Goal: Task Accomplishment & Management: Manage account settings

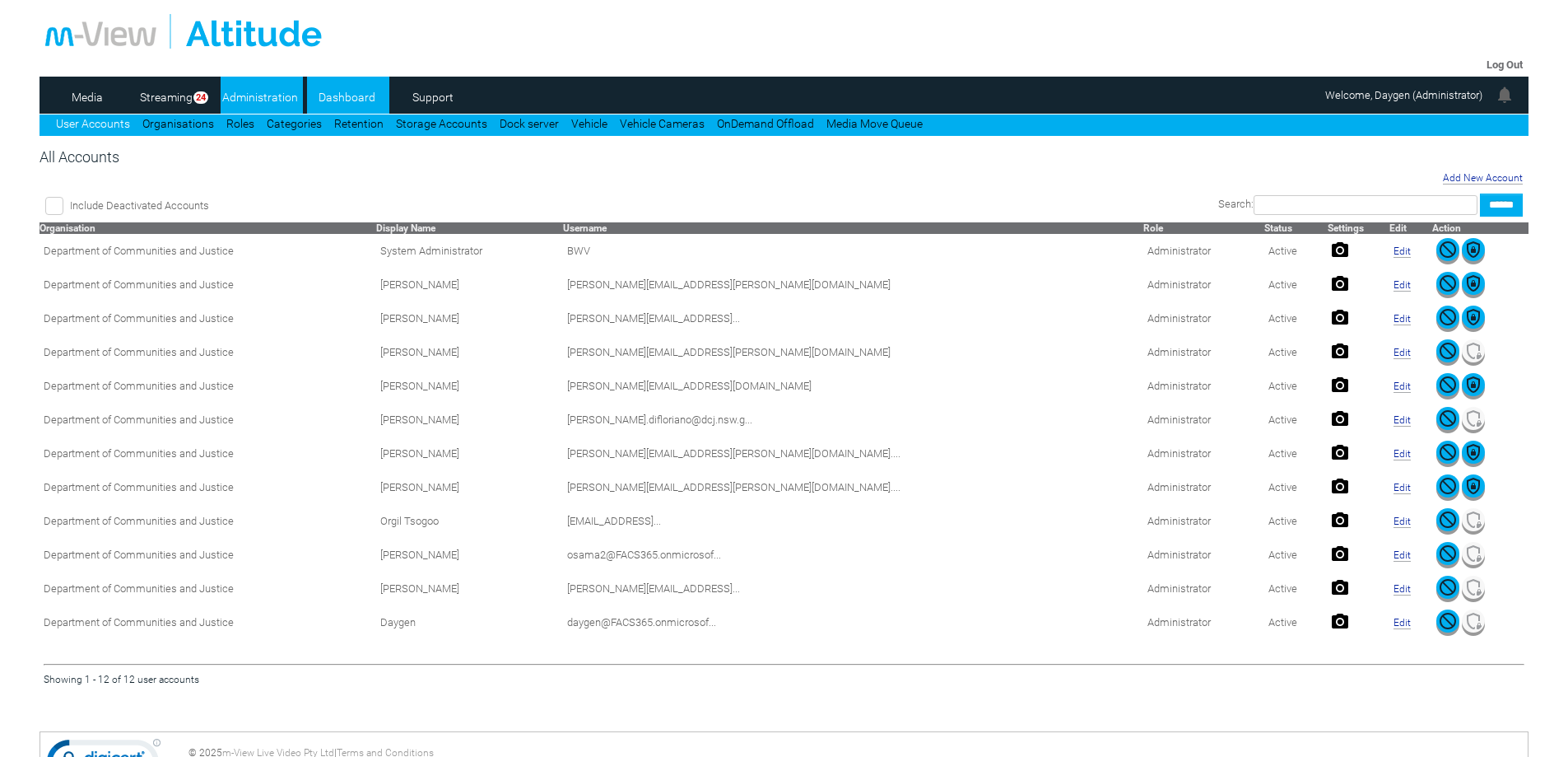
click at [381, 89] on link "Dashboard" at bounding box center [347, 97] width 79 height 24
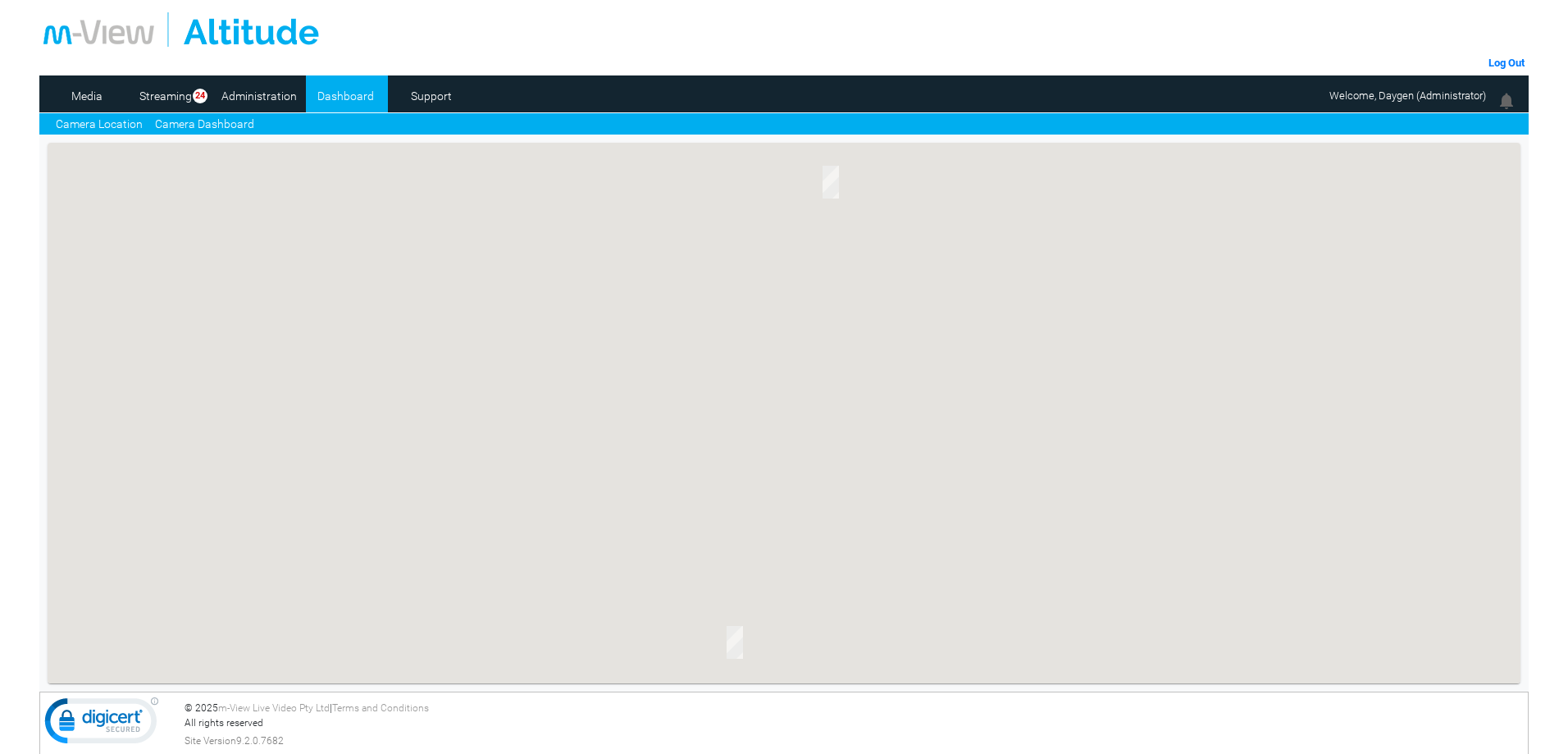
click at [218, 121] on link "Camera Dashboard" at bounding box center [204, 124] width 99 height 17
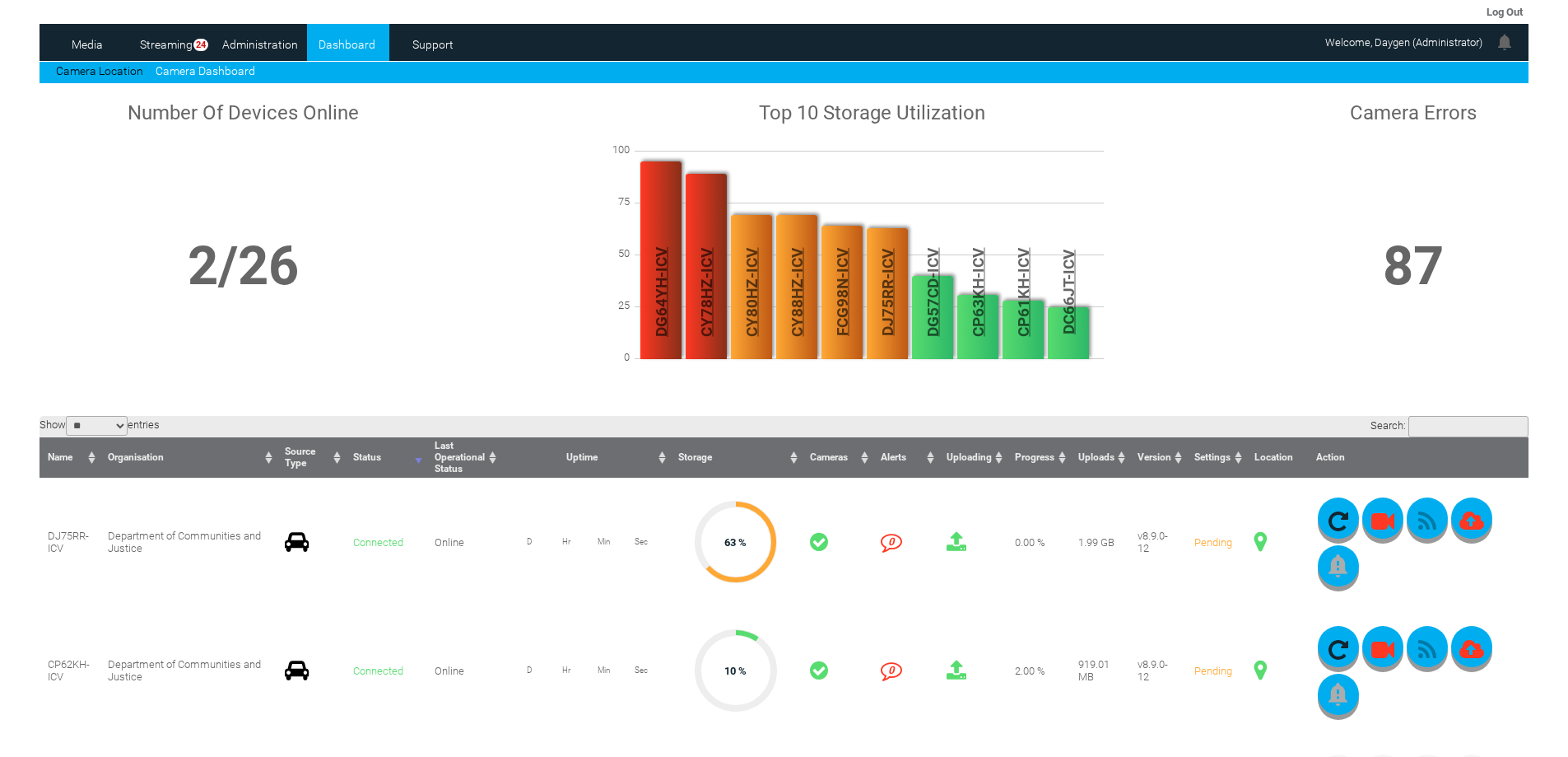
scroll to position [82, 0]
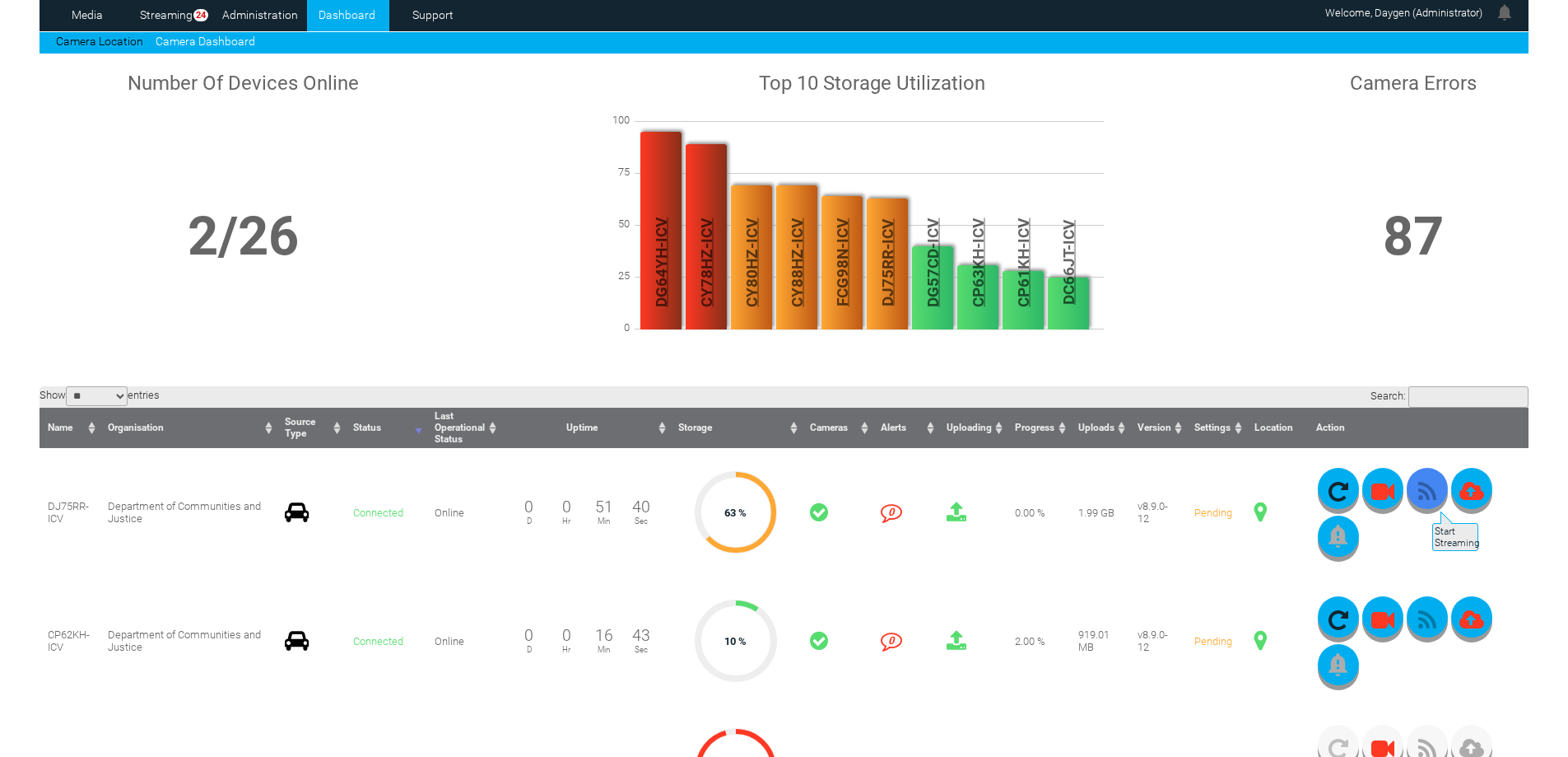
click at [1431, 503] on icon "button" at bounding box center [1428, 491] width 42 height 23
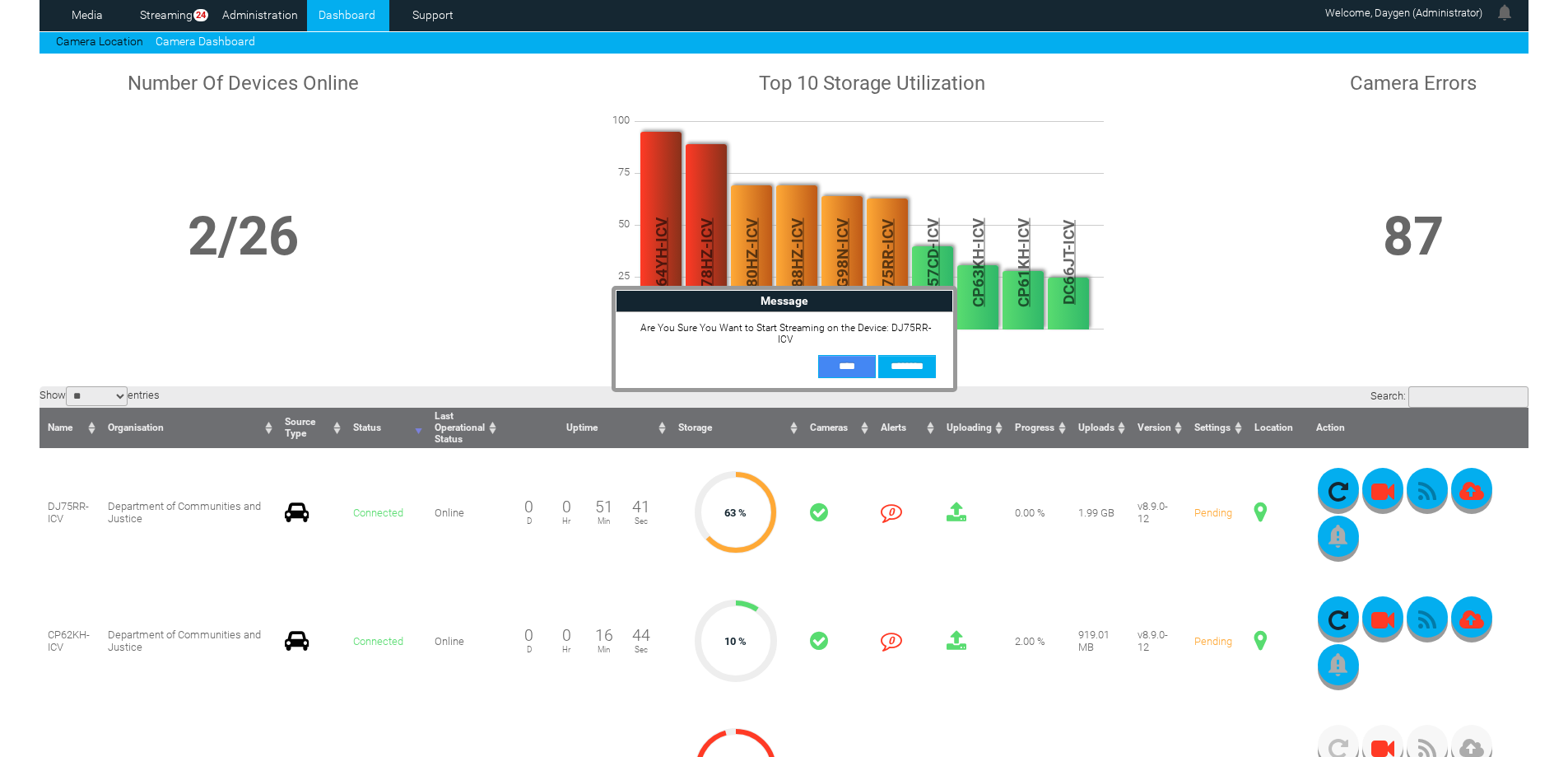
click at [855, 355] on input "**" at bounding box center [847, 367] width 58 height 23
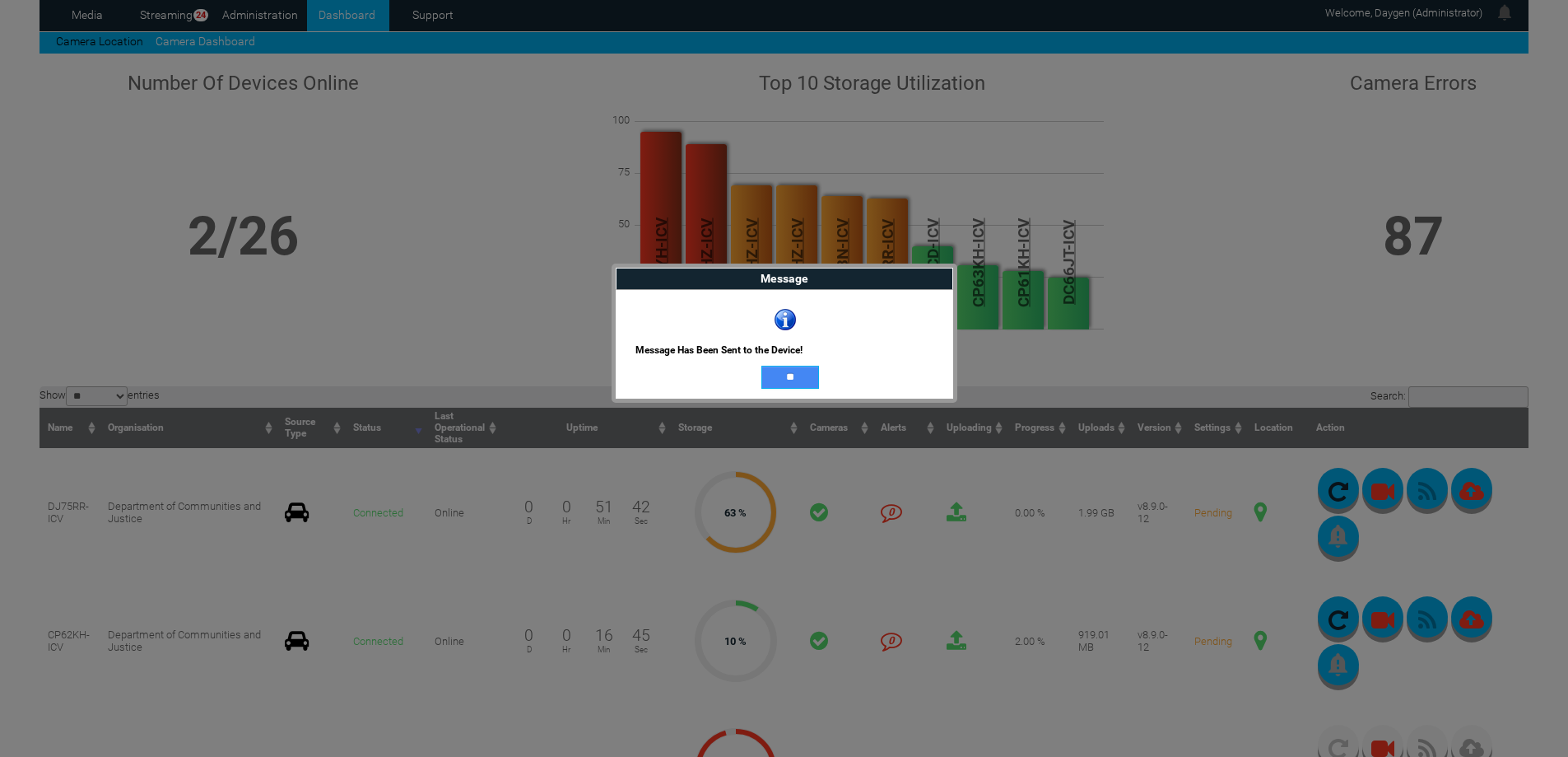
click at [787, 377] on input "**" at bounding box center [790, 378] width 58 height 23
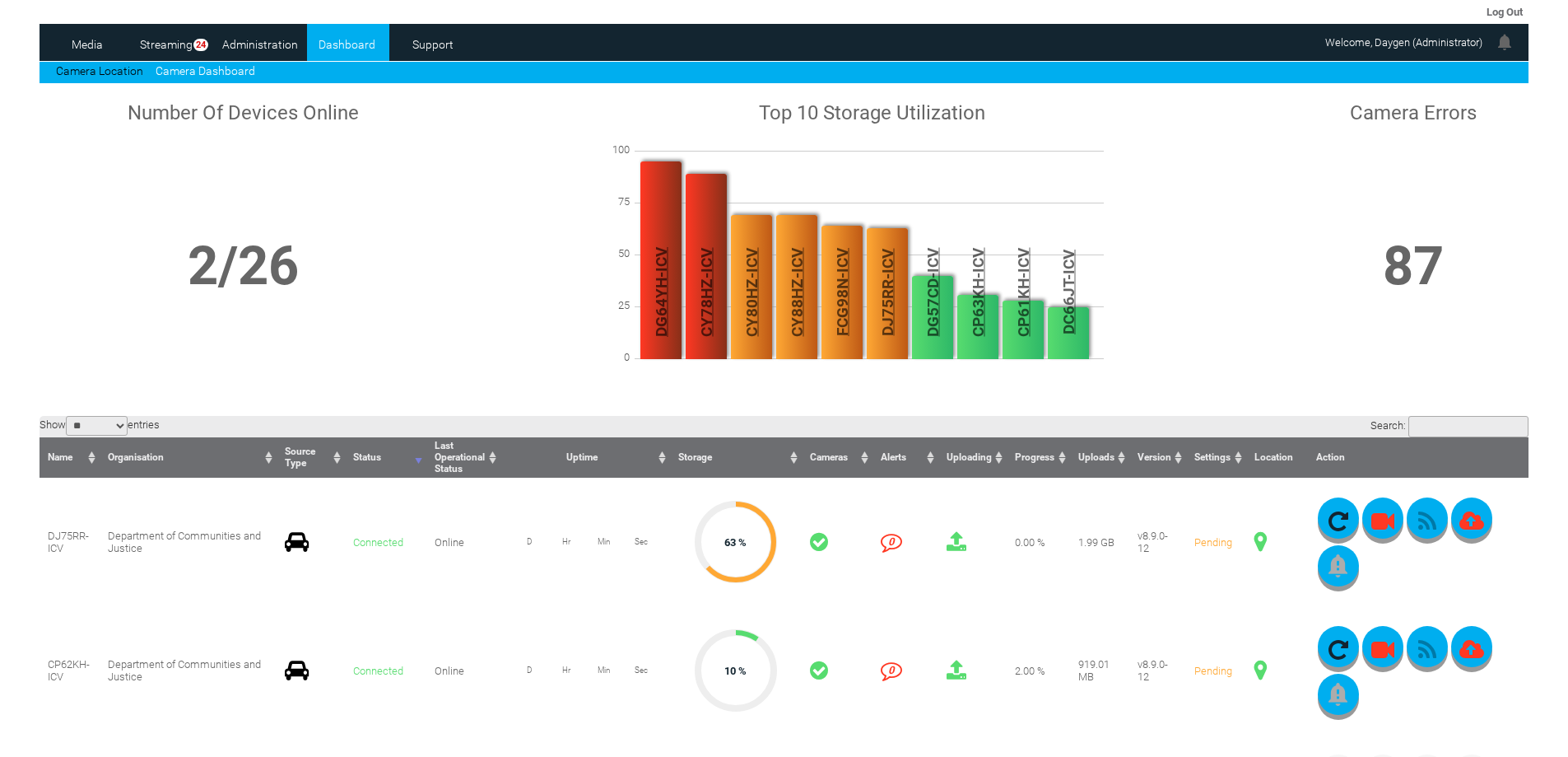
scroll to position [0, 0]
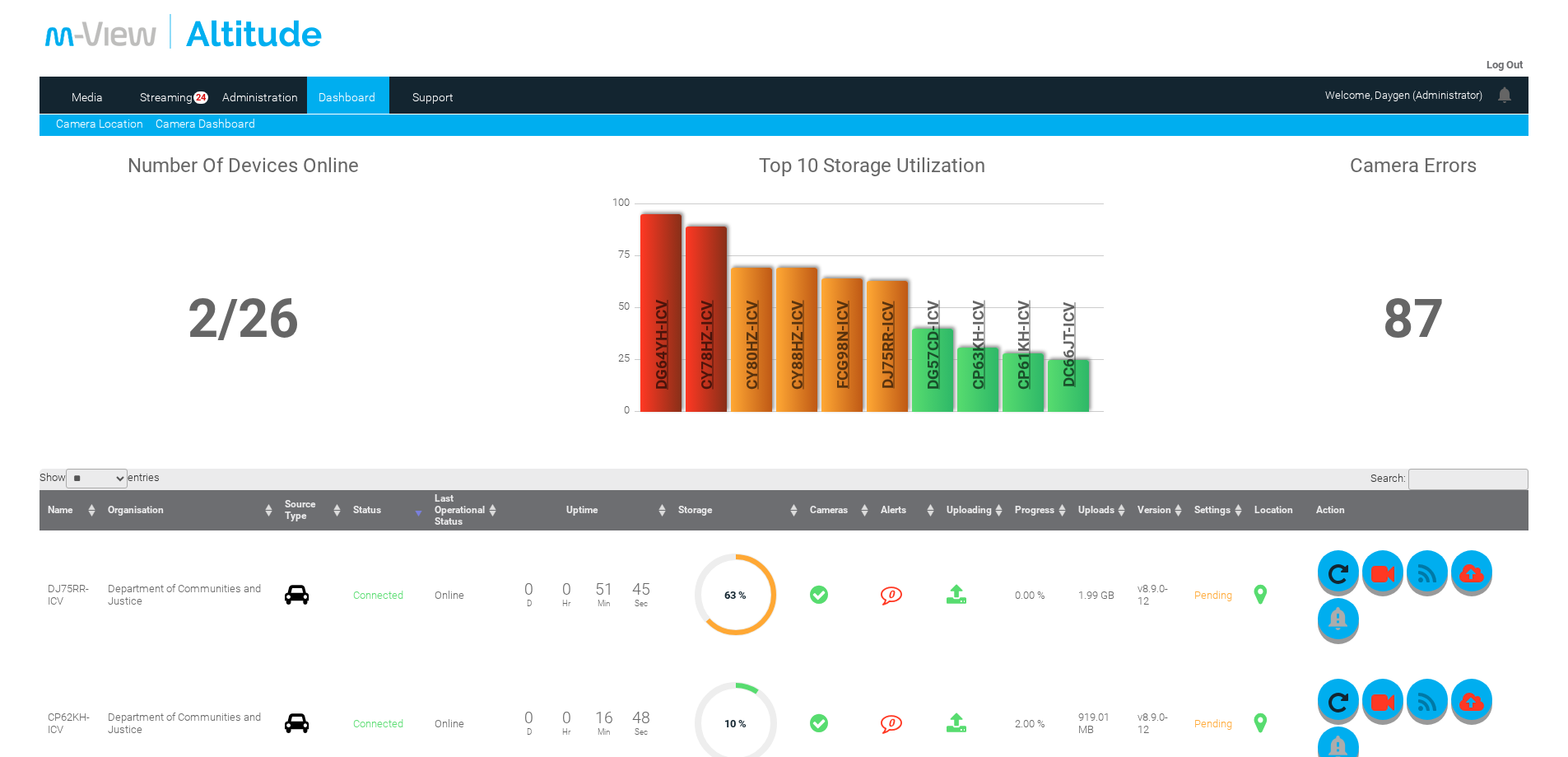
click at [126, 120] on link "Camera Location" at bounding box center [99, 123] width 88 height 14
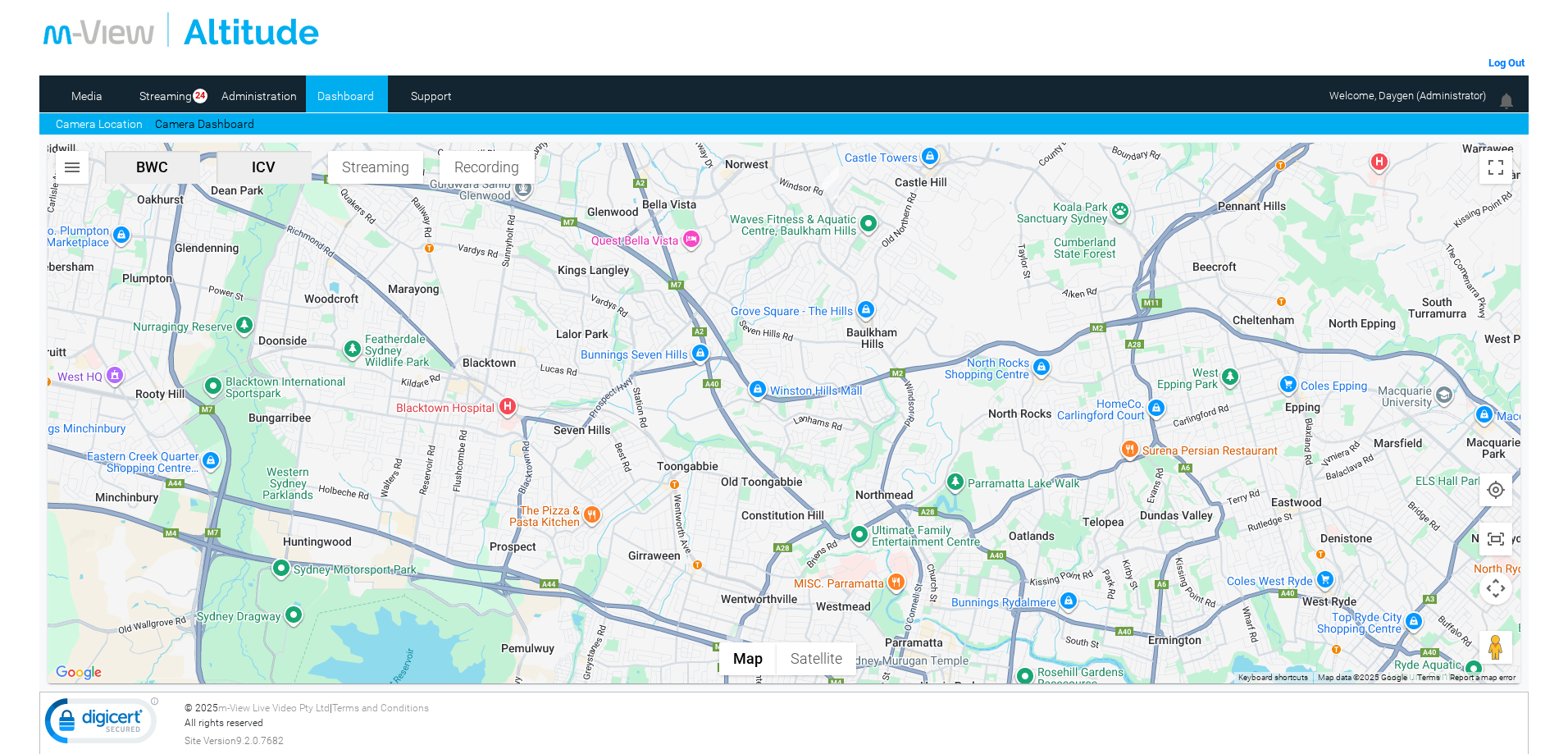
click at [63, 163] on img "button" at bounding box center [72, 167] width 20 height 20
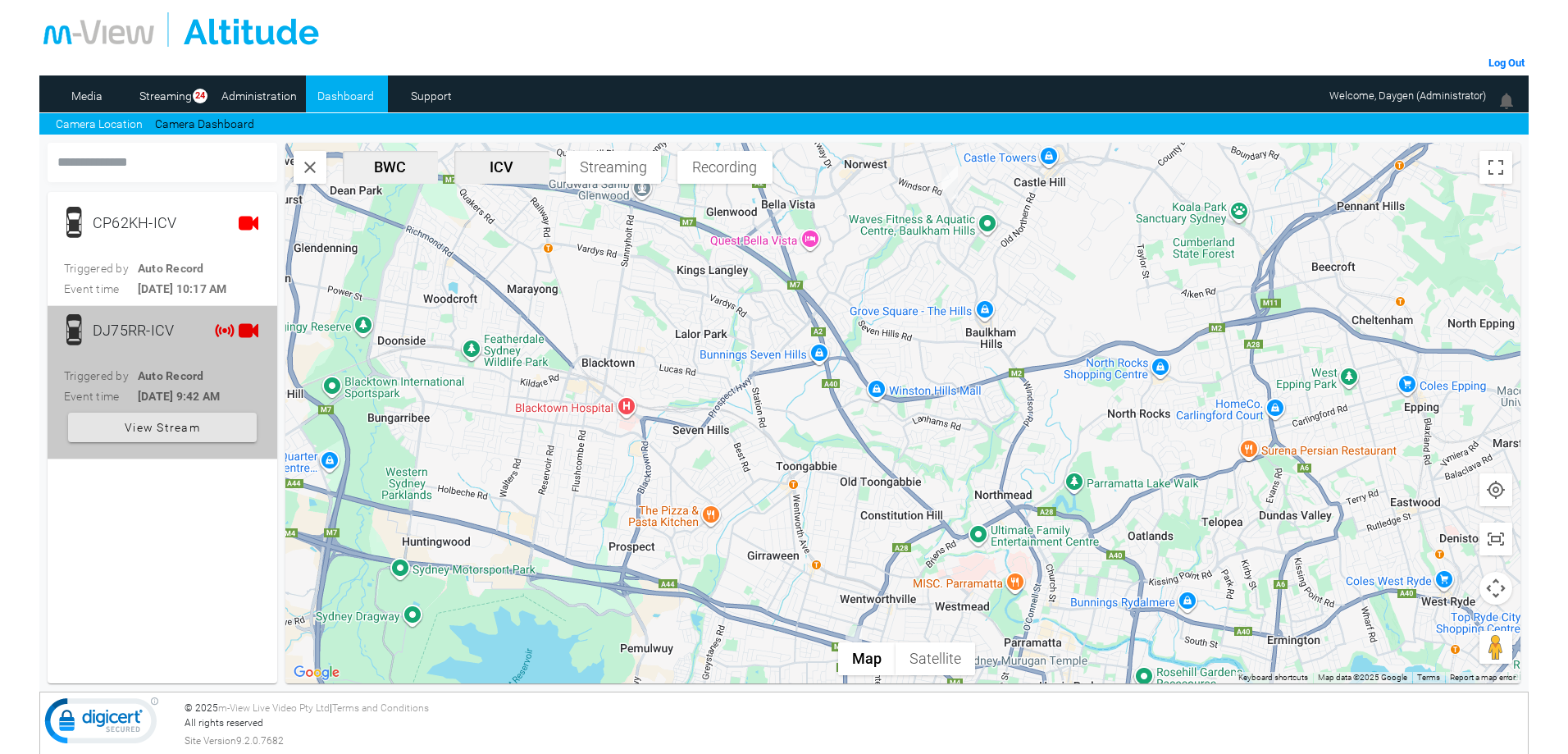
click at [169, 374] on b "Auto Record" at bounding box center [171, 375] width 67 height 13
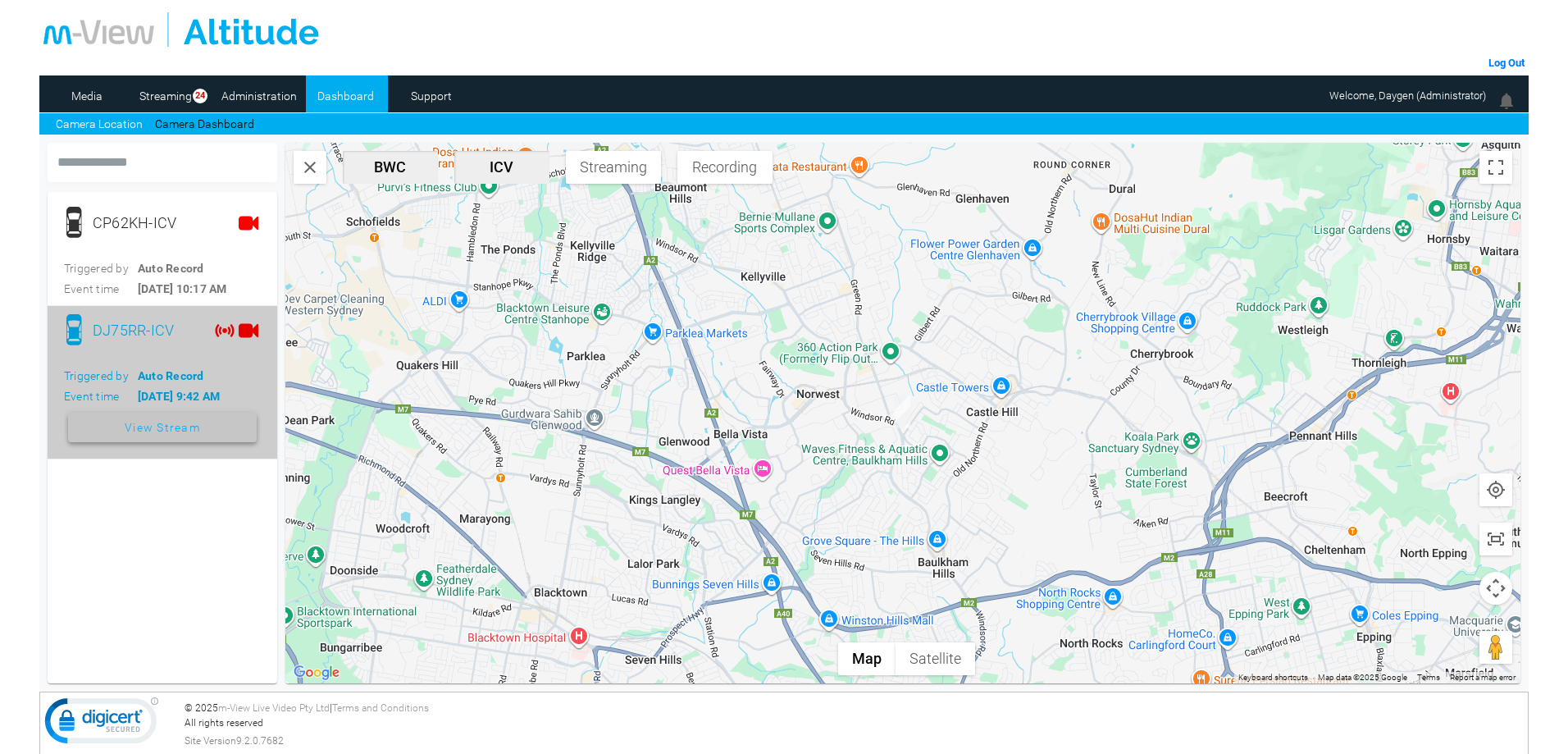
click at [172, 418] on span "View Stream" at bounding box center [163, 426] width 76 height 30
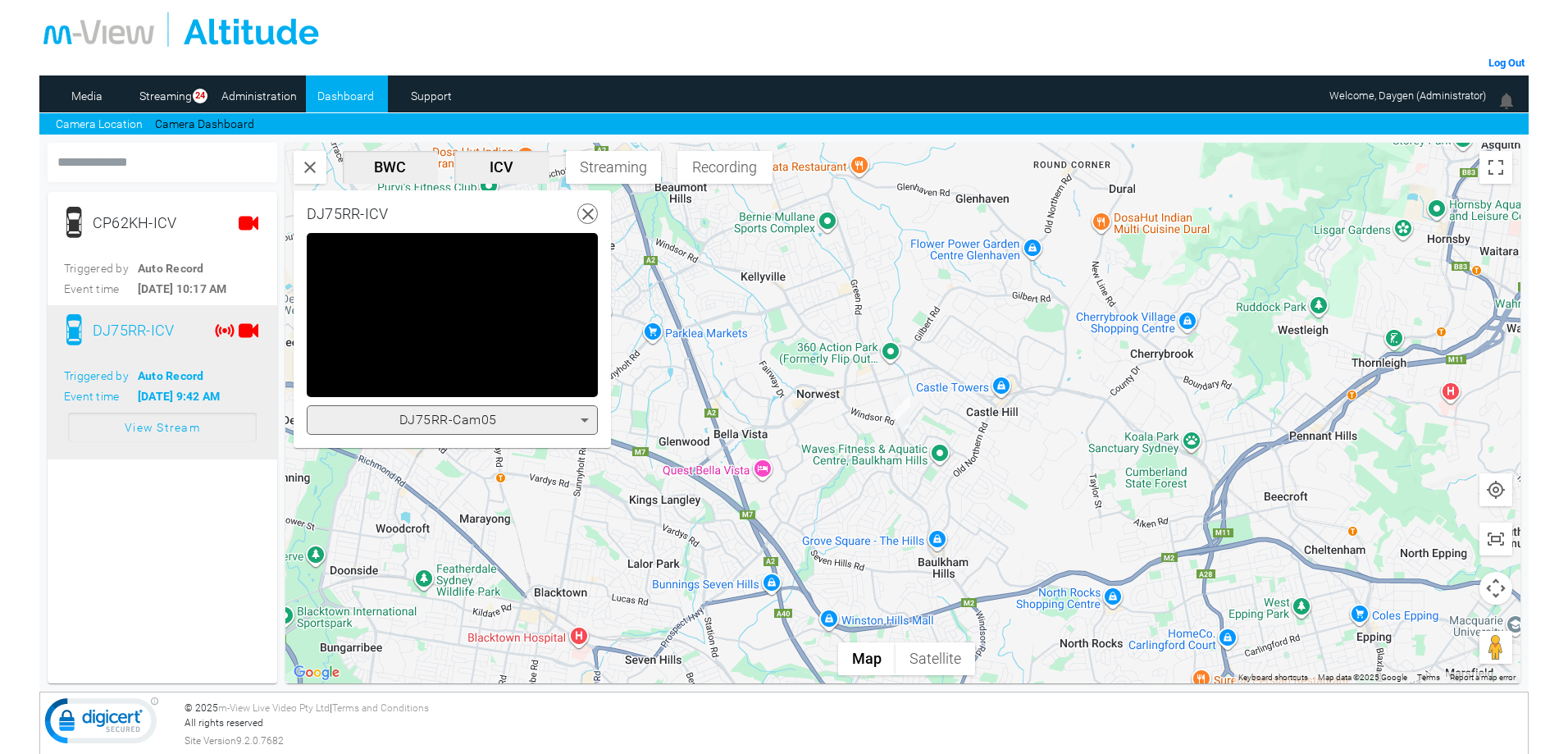
click at [479, 410] on div "DJ75RR-Cam05" at bounding box center [448, 420] width 264 height 20
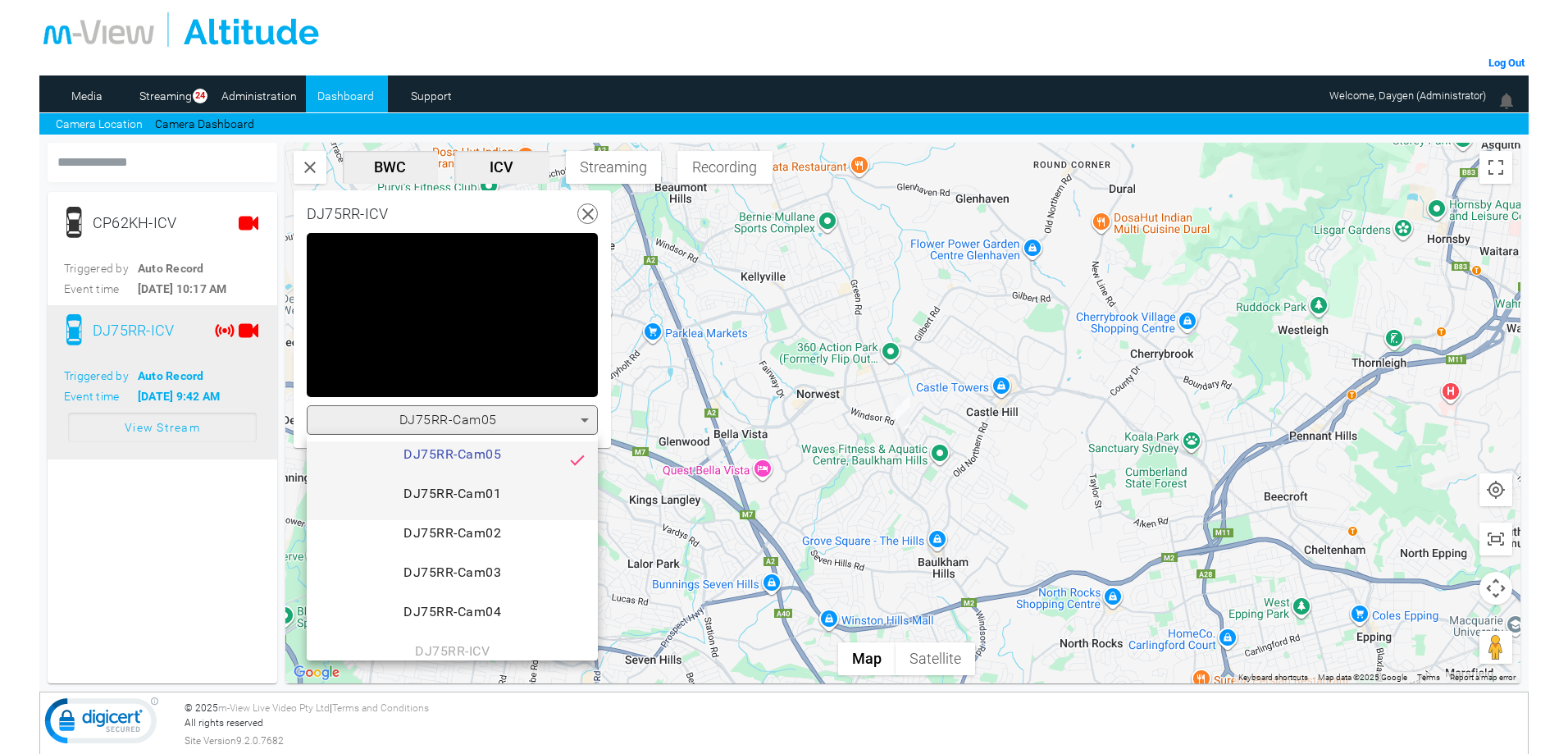
click at [464, 491] on span "DJ75RR-Cam01" at bounding box center [452, 500] width 264 height 32
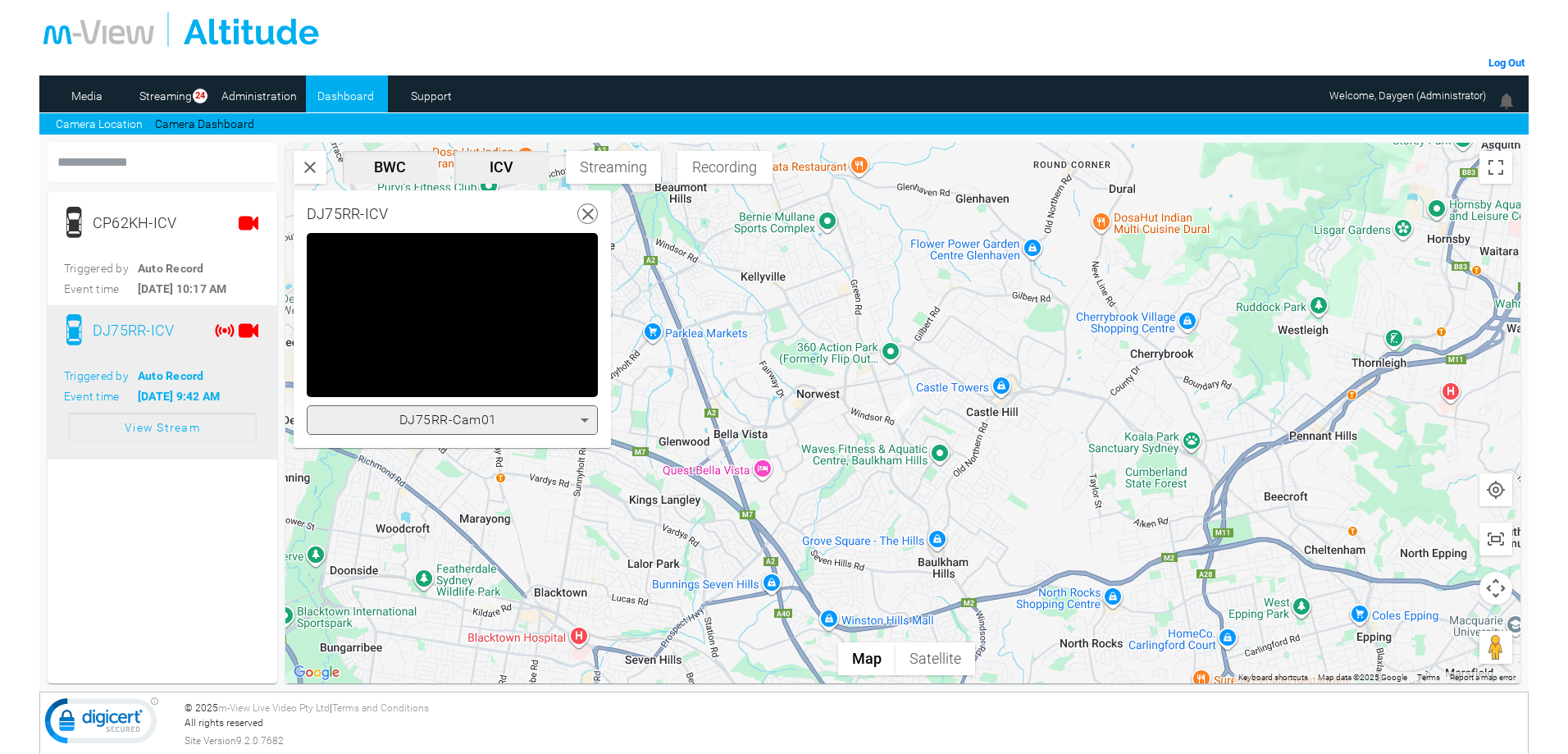
click at [479, 415] on span "DJ75RR-Cam01" at bounding box center [448, 419] width 97 height 15
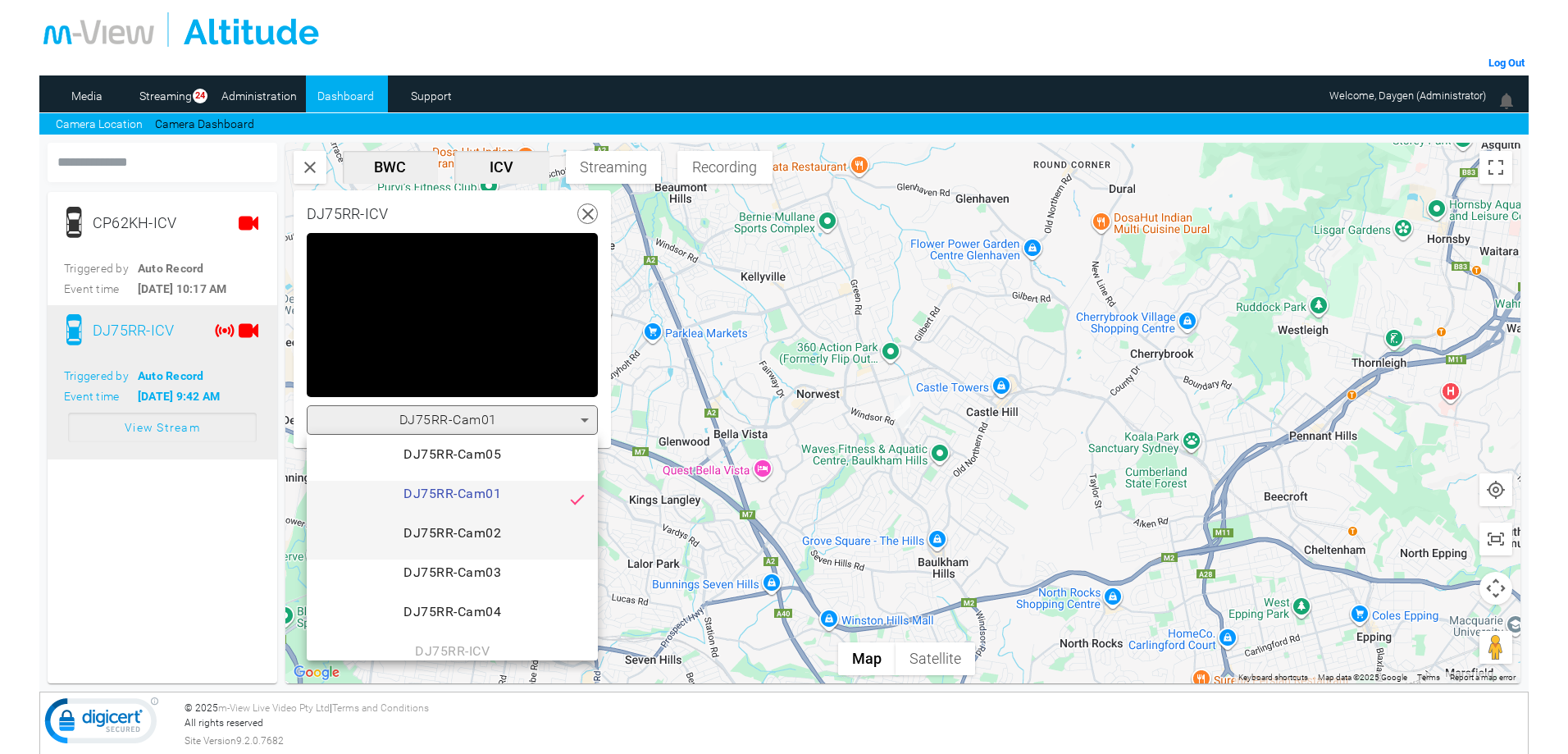
click at [474, 534] on span "DJ75RR-Cam02" at bounding box center [452, 539] width 264 height 32
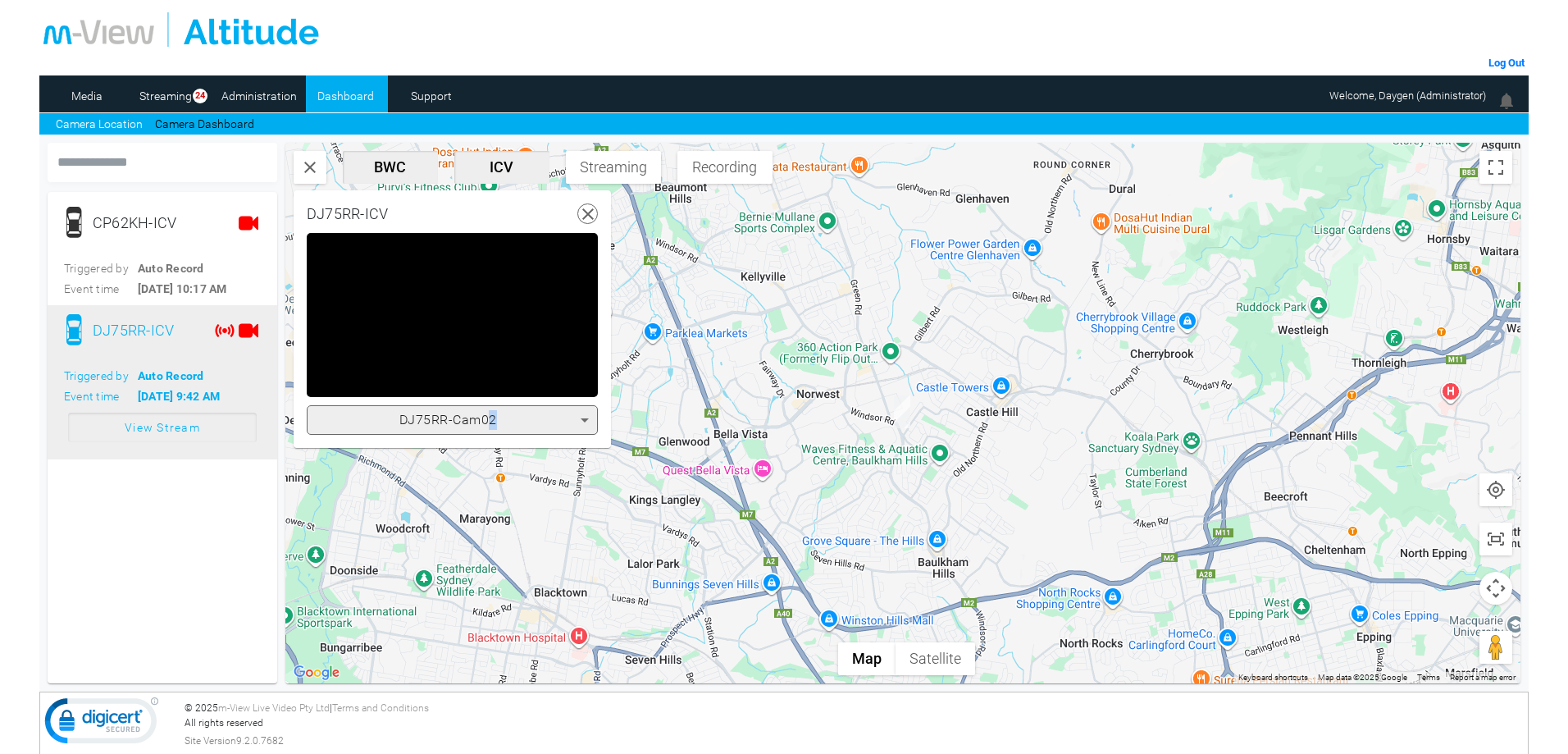
click at [495, 417] on span "DJ75RR-Cam02" at bounding box center [448, 419] width 97 height 15
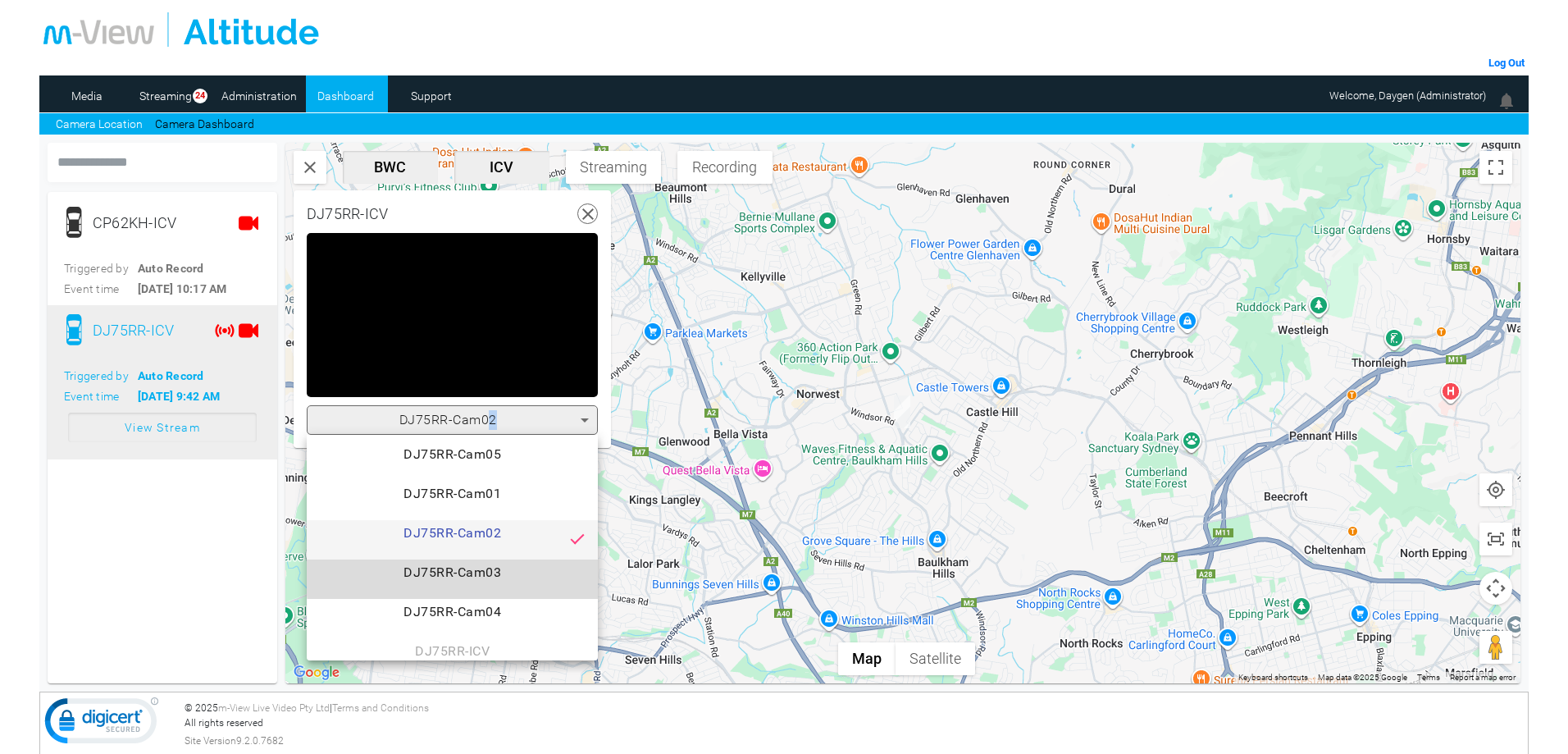
click at [504, 570] on span "DJ75RR-Cam03" at bounding box center [452, 579] width 264 height 32
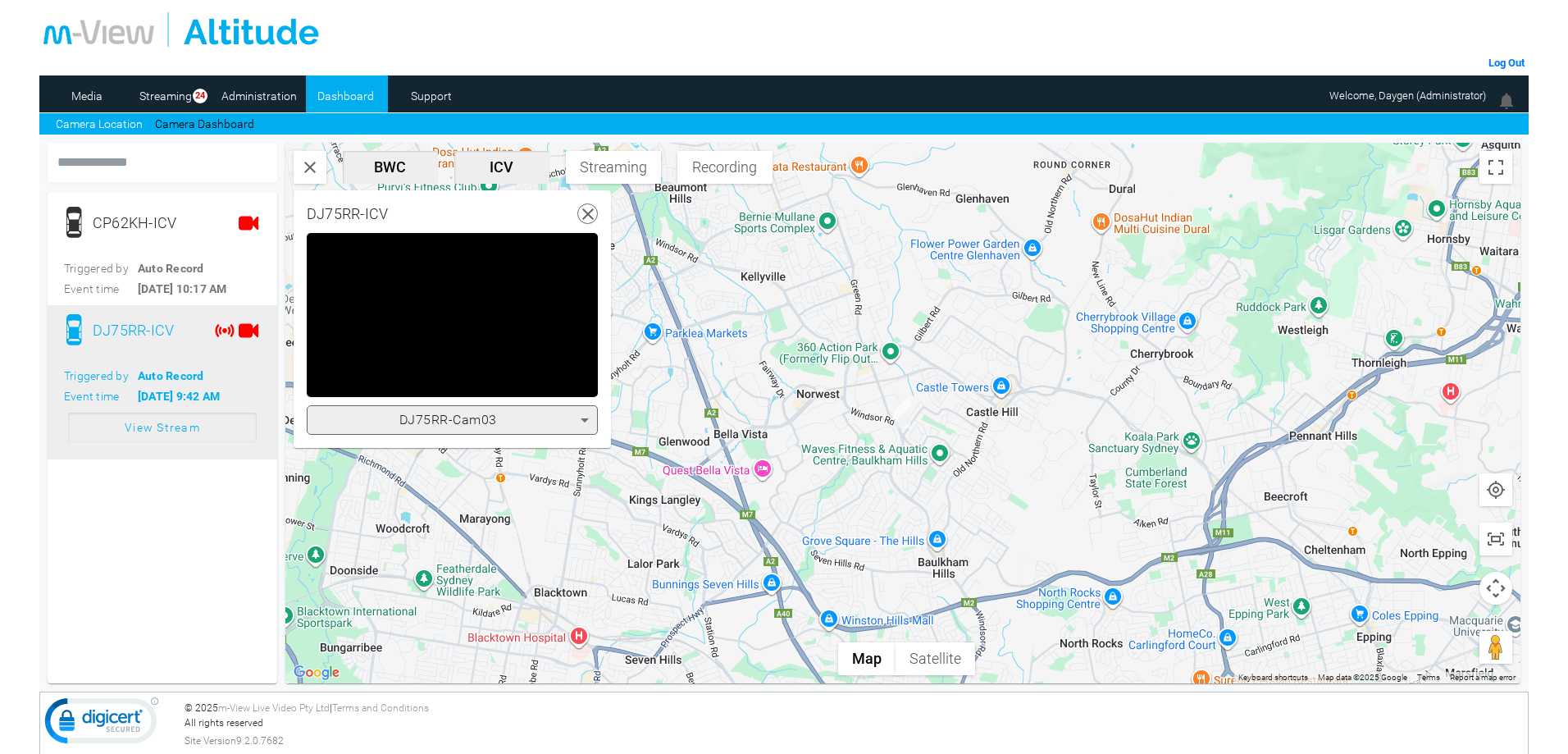
click at [490, 419] on span "DJ75RR-Cam03" at bounding box center [448, 419] width 97 height 15
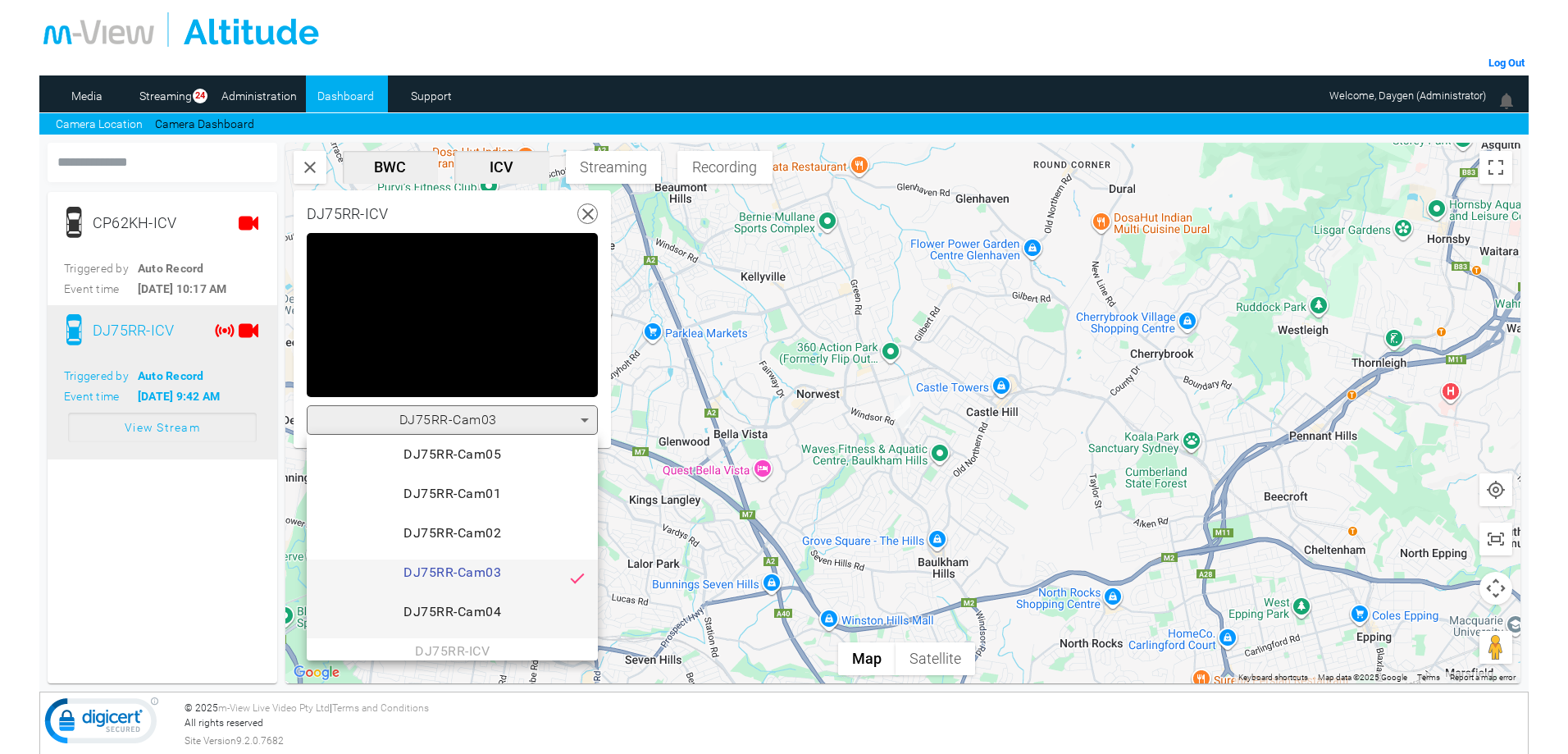
click at [502, 606] on span "DJ75RR-Cam04" at bounding box center [452, 618] width 264 height 32
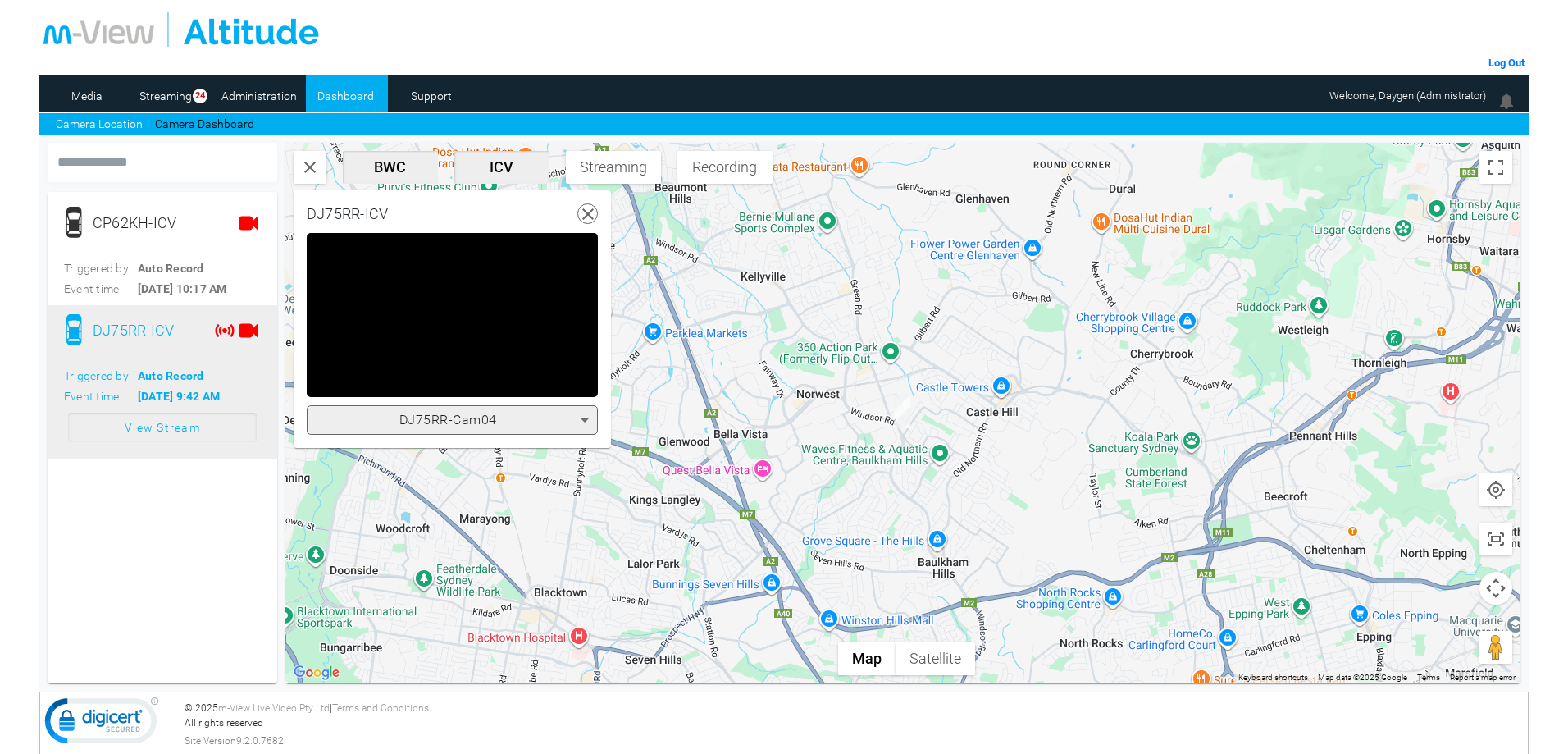
click at [495, 420] on span "DJ75RR-Cam04" at bounding box center [448, 419] width 97 height 15
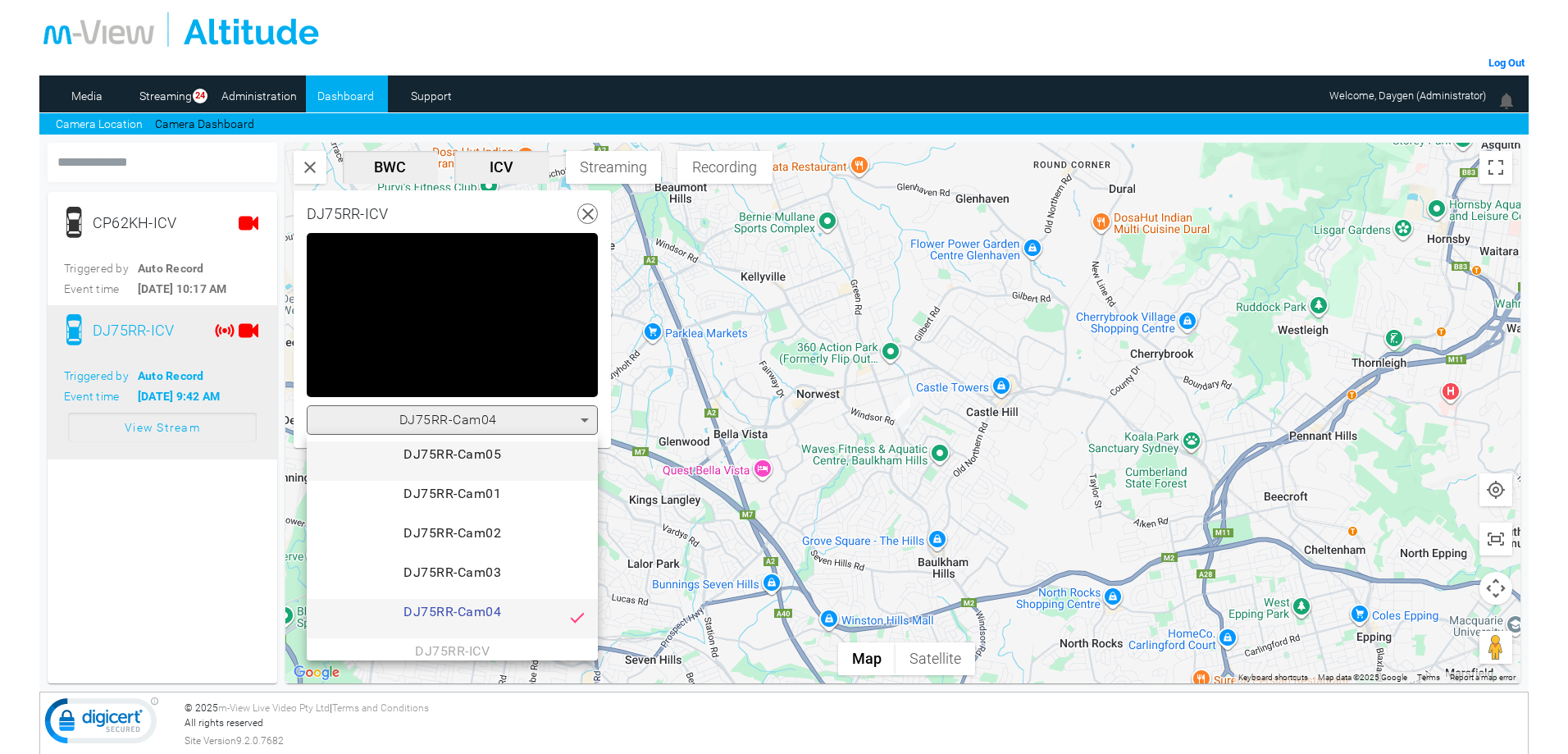
click at [495, 454] on span "DJ75RR-Cam05" at bounding box center [452, 461] width 264 height 32
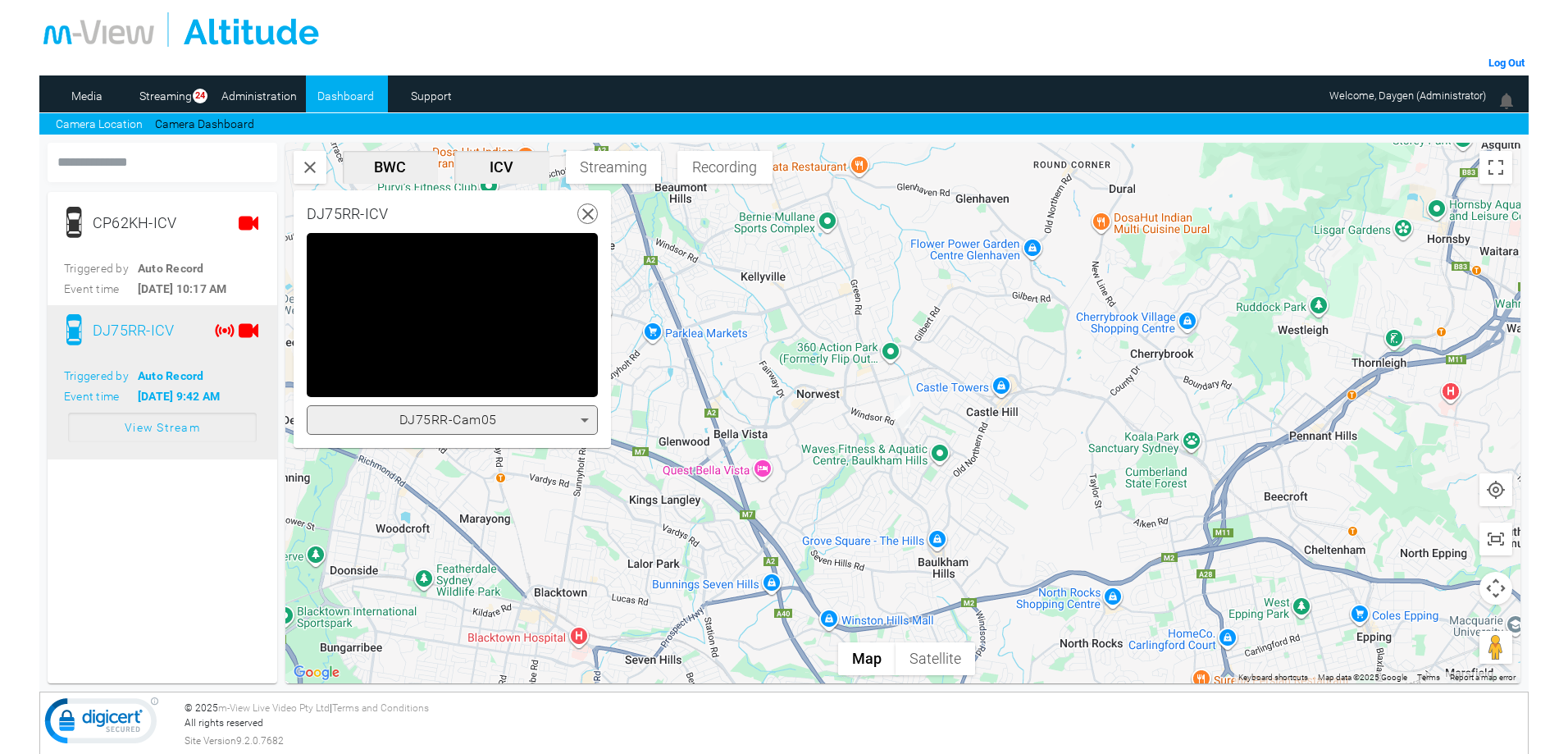
click at [501, 417] on div "DJ75RR-Cam05" at bounding box center [448, 420] width 264 height 20
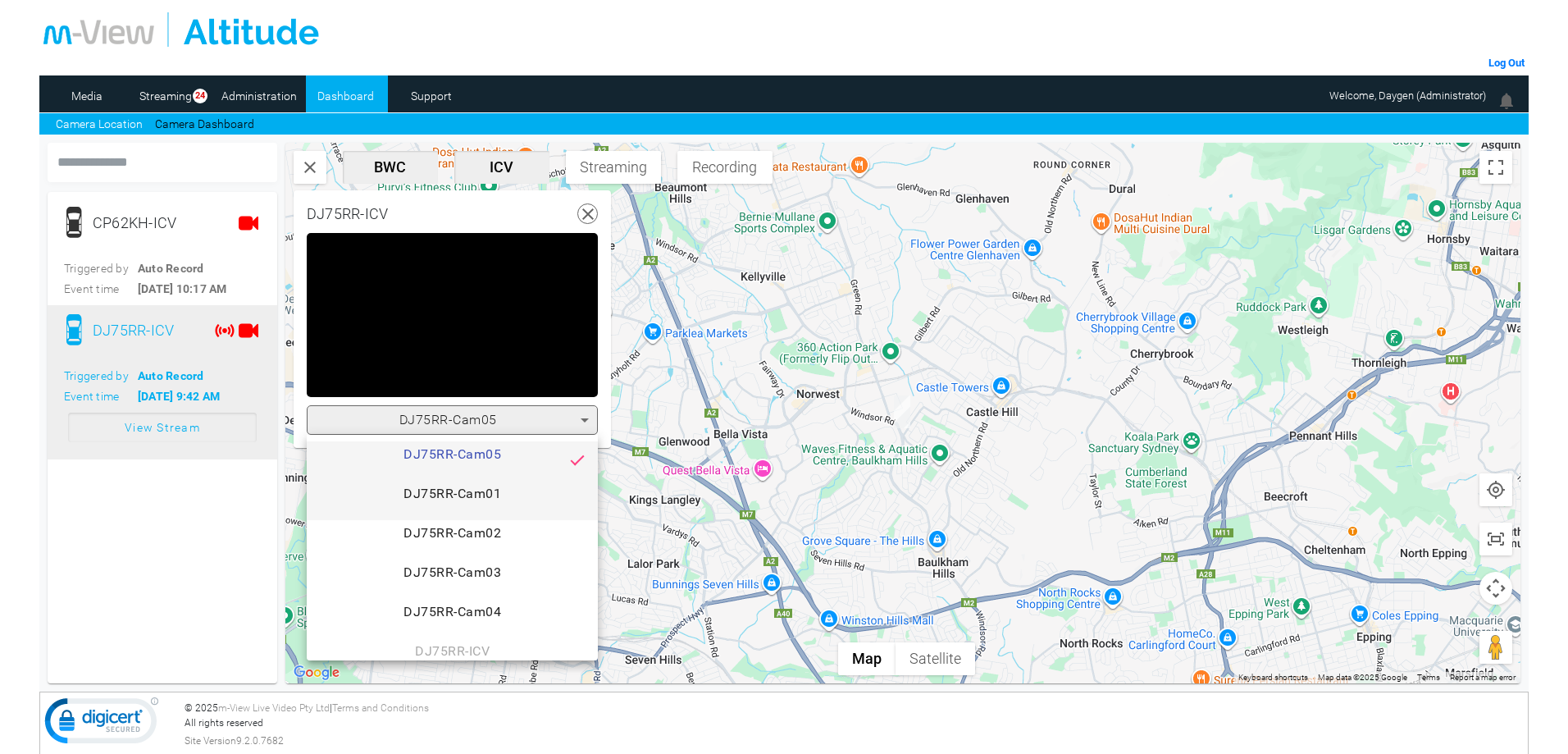
click at [499, 492] on span "DJ75RR-Cam01" at bounding box center [452, 500] width 264 height 32
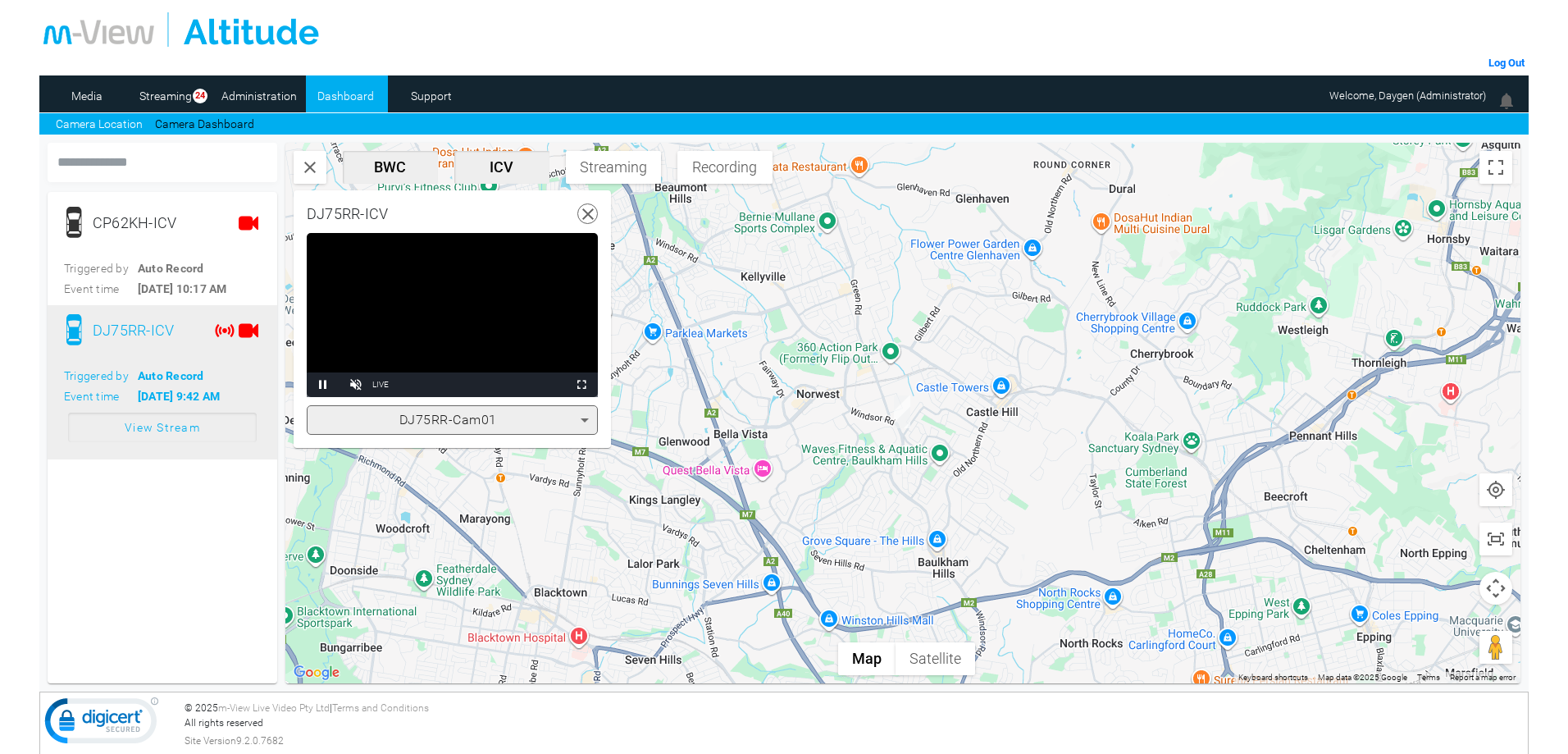
click at [591, 218] on use at bounding box center [587, 214] width 12 height 12
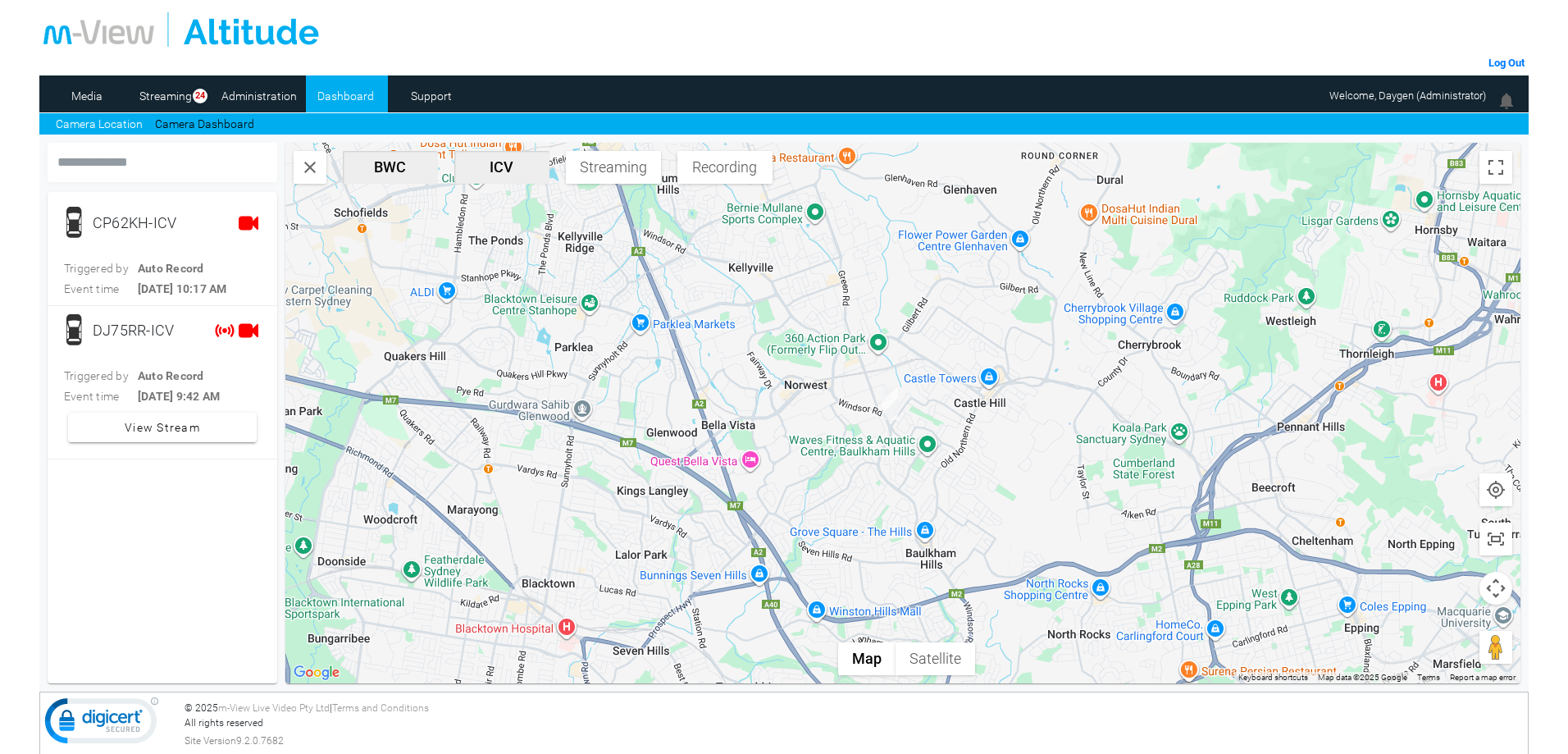
drag, startPoint x: 618, startPoint y: 403, endPoint x: 605, endPoint y: 392, distance: 17.0
click at [605, 392] on div at bounding box center [902, 413] width 1235 height 541
click at [247, 96] on link "Administration" at bounding box center [259, 95] width 79 height 24
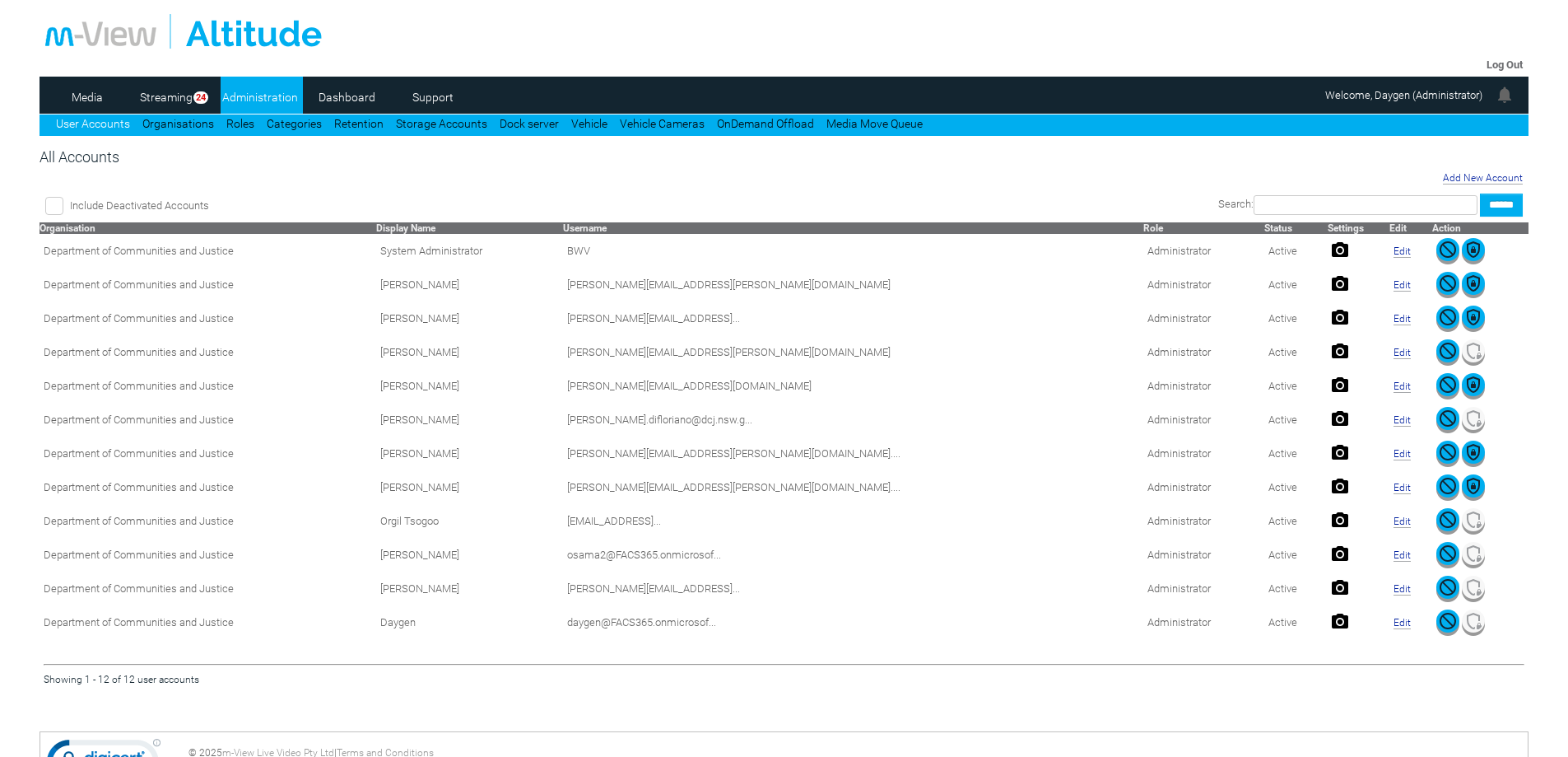
click at [1283, 200] on input "text" at bounding box center [1366, 205] width 224 height 20
paste input "******"
type input "******"
click at [1480, 193] on input "******" at bounding box center [1501, 205] width 42 height 23
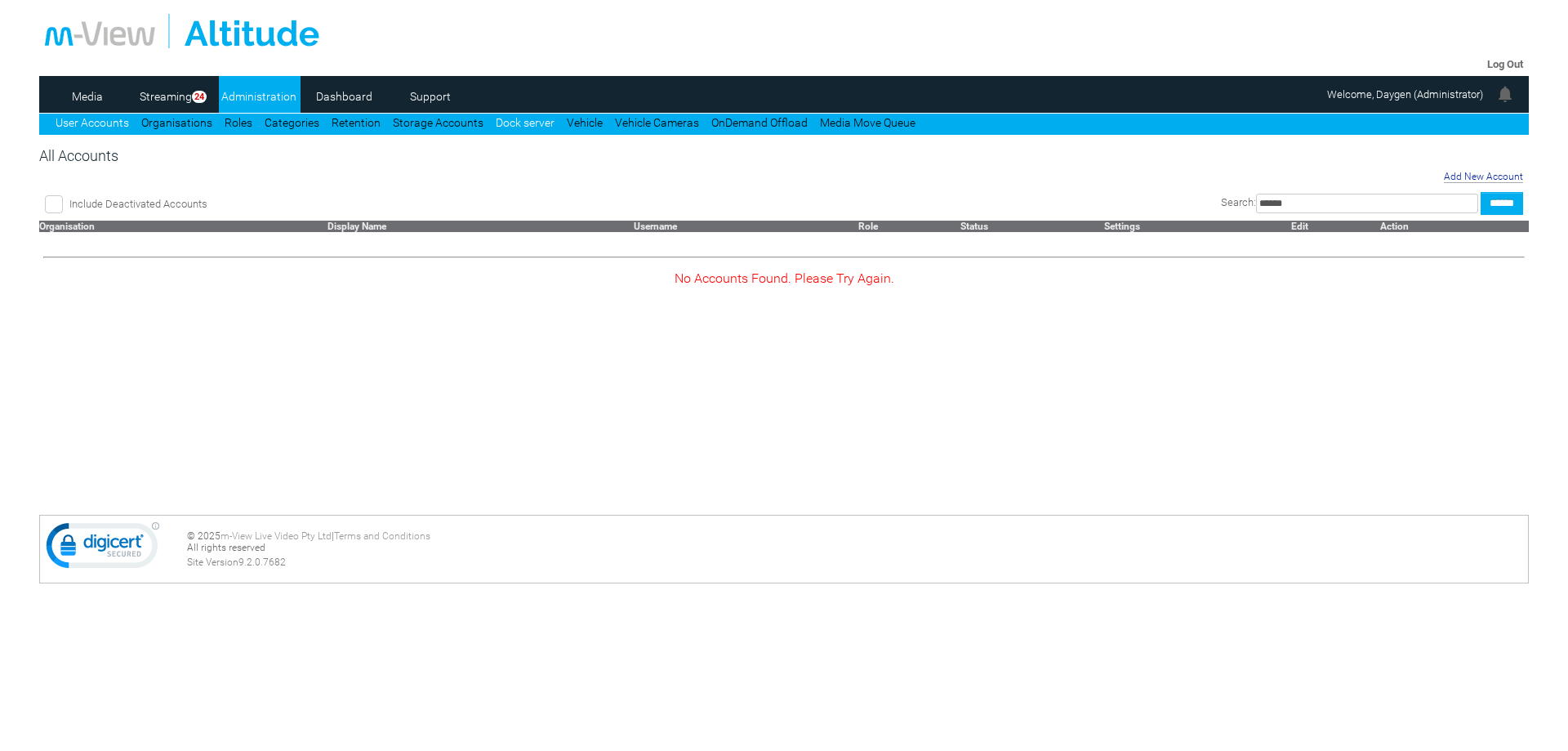
click at [500, 125] on link "Dock server" at bounding box center [525, 122] width 59 height 13
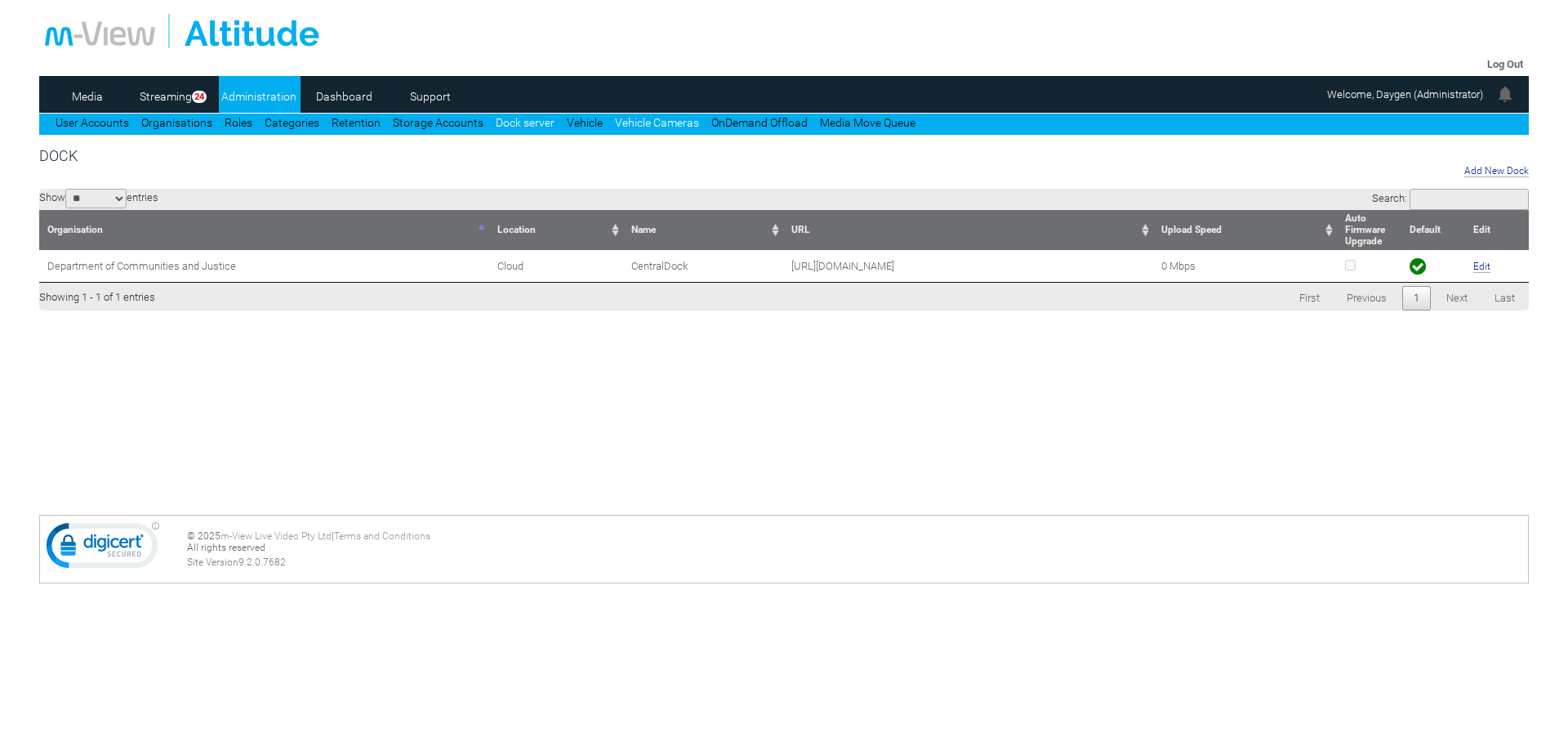
click at [645, 125] on link "Vehicle Cameras" at bounding box center [657, 122] width 84 height 13
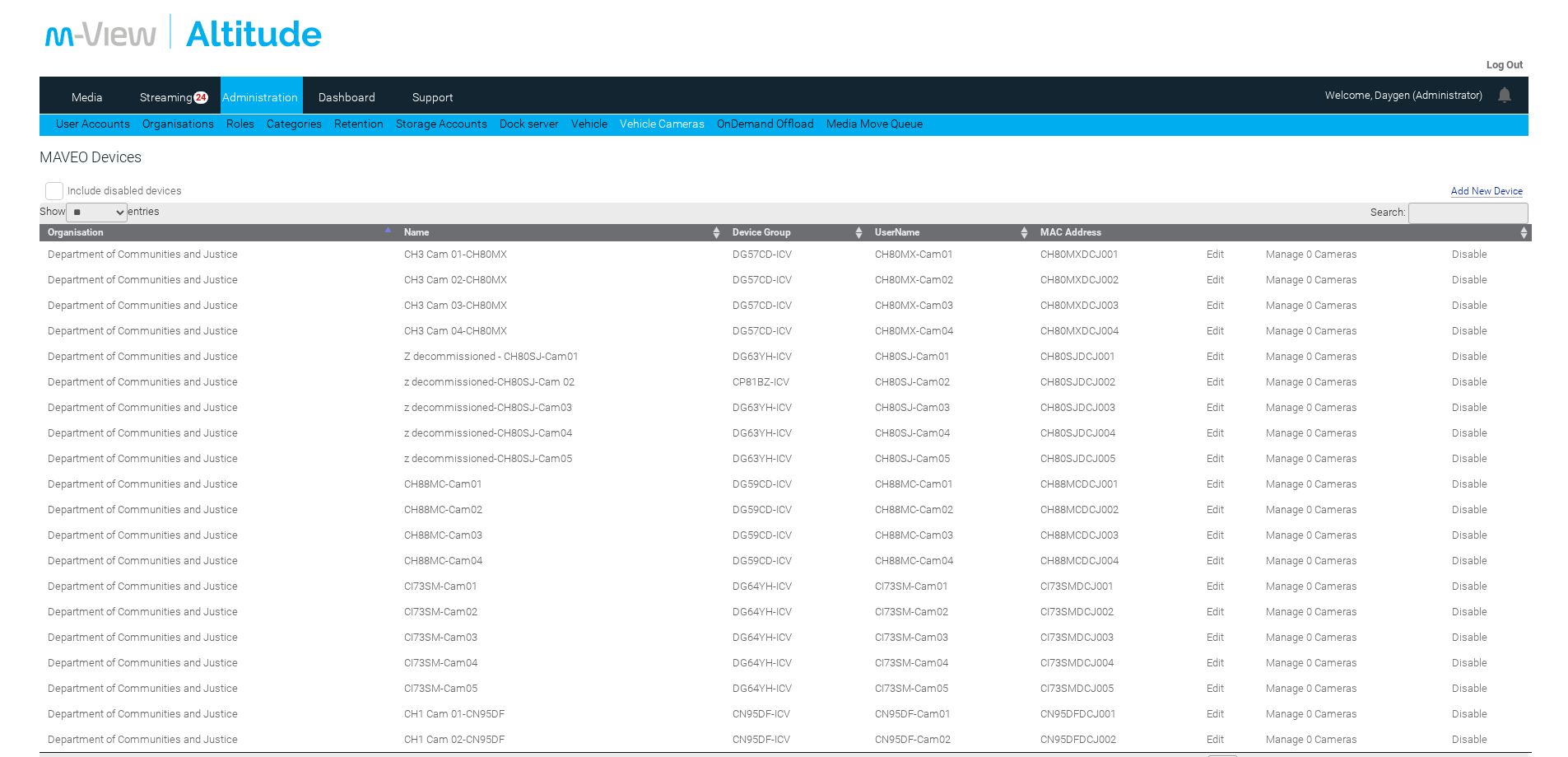
click at [1457, 211] on input "Search:" at bounding box center [1468, 213] width 120 height 22
paste input "******"
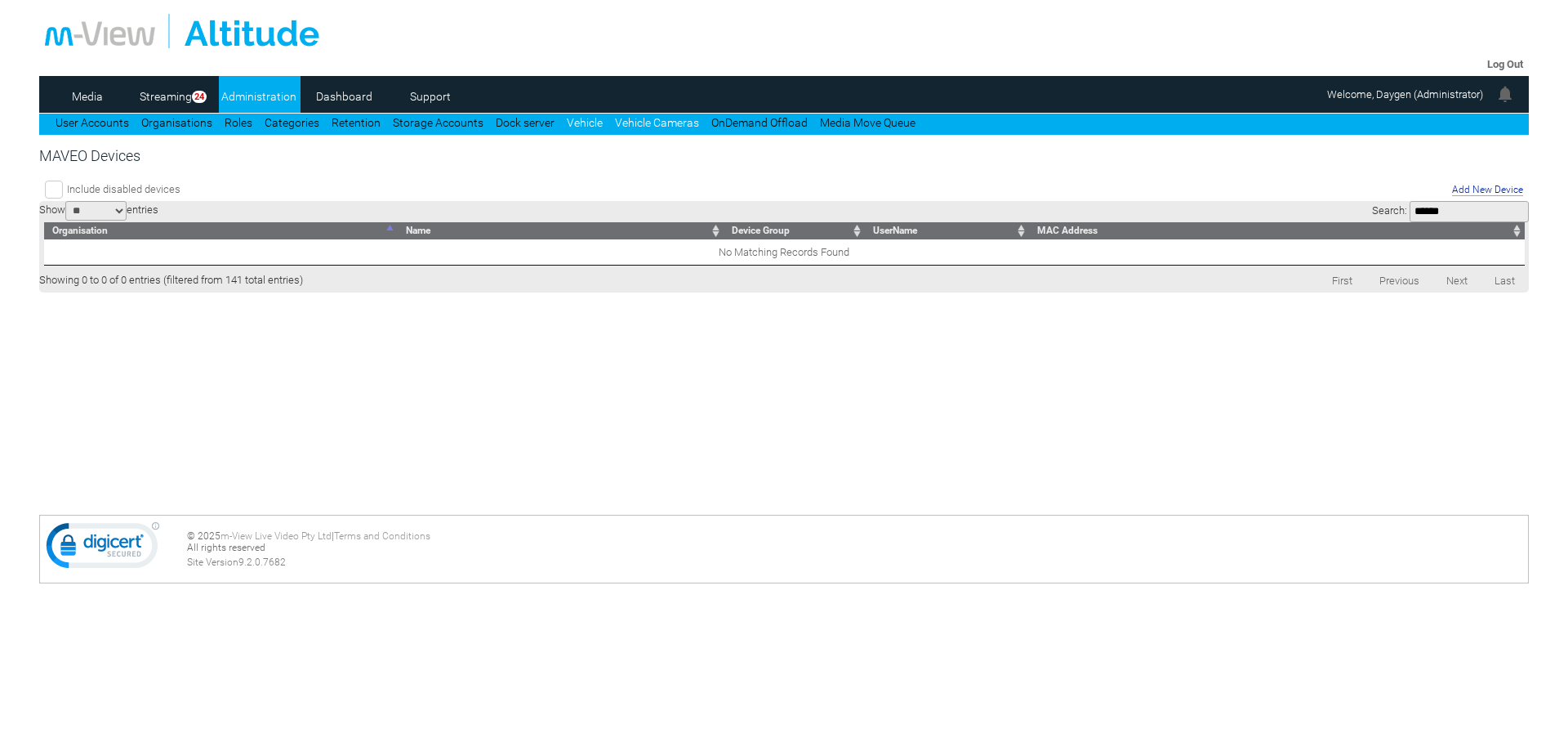
type input "******"
click at [584, 125] on link "Vehicle" at bounding box center [585, 122] width 36 height 13
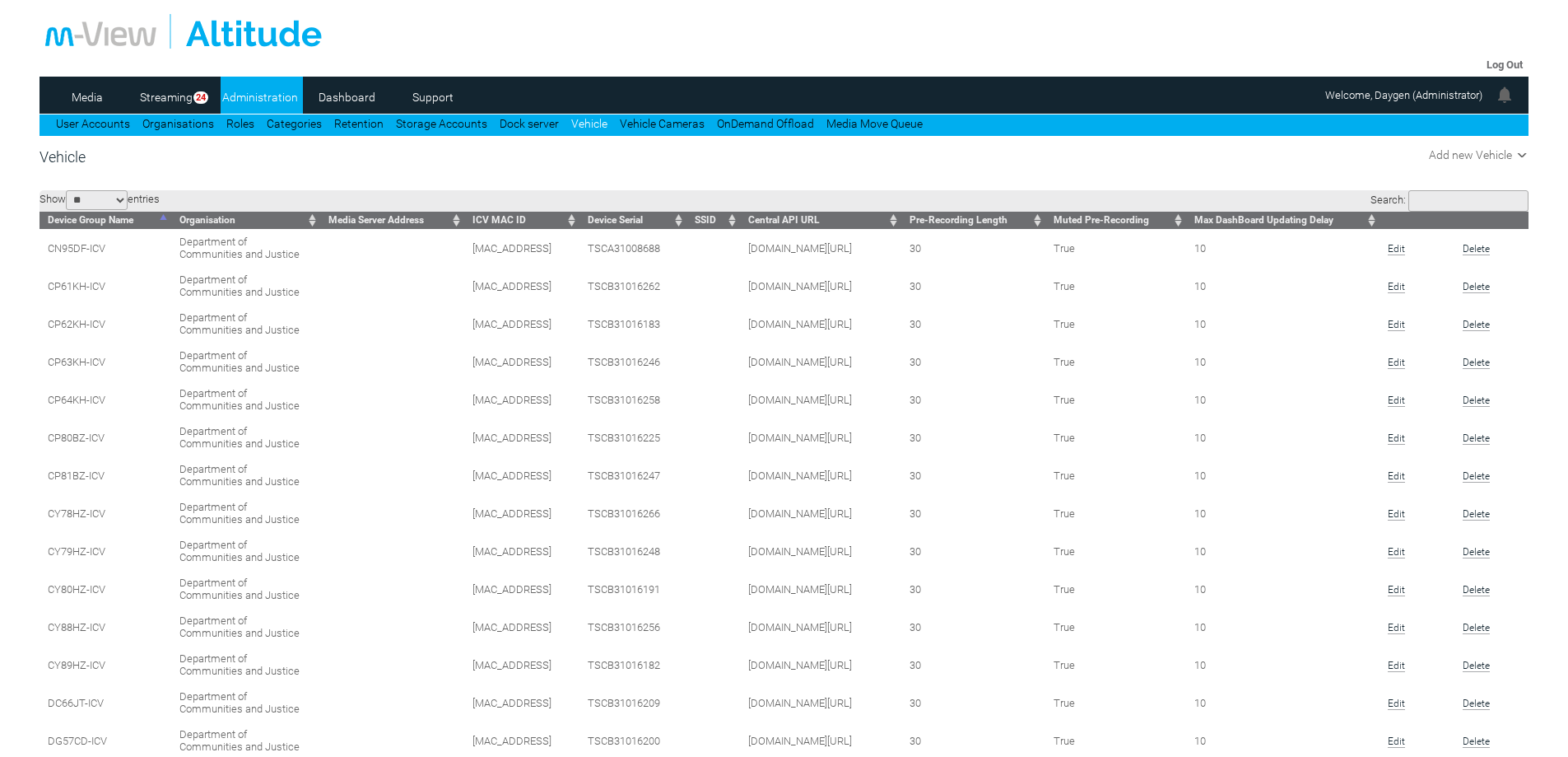
click at [1424, 205] on input "Search:" at bounding box center [1468, 201] width 120 height 22
paste input "******"
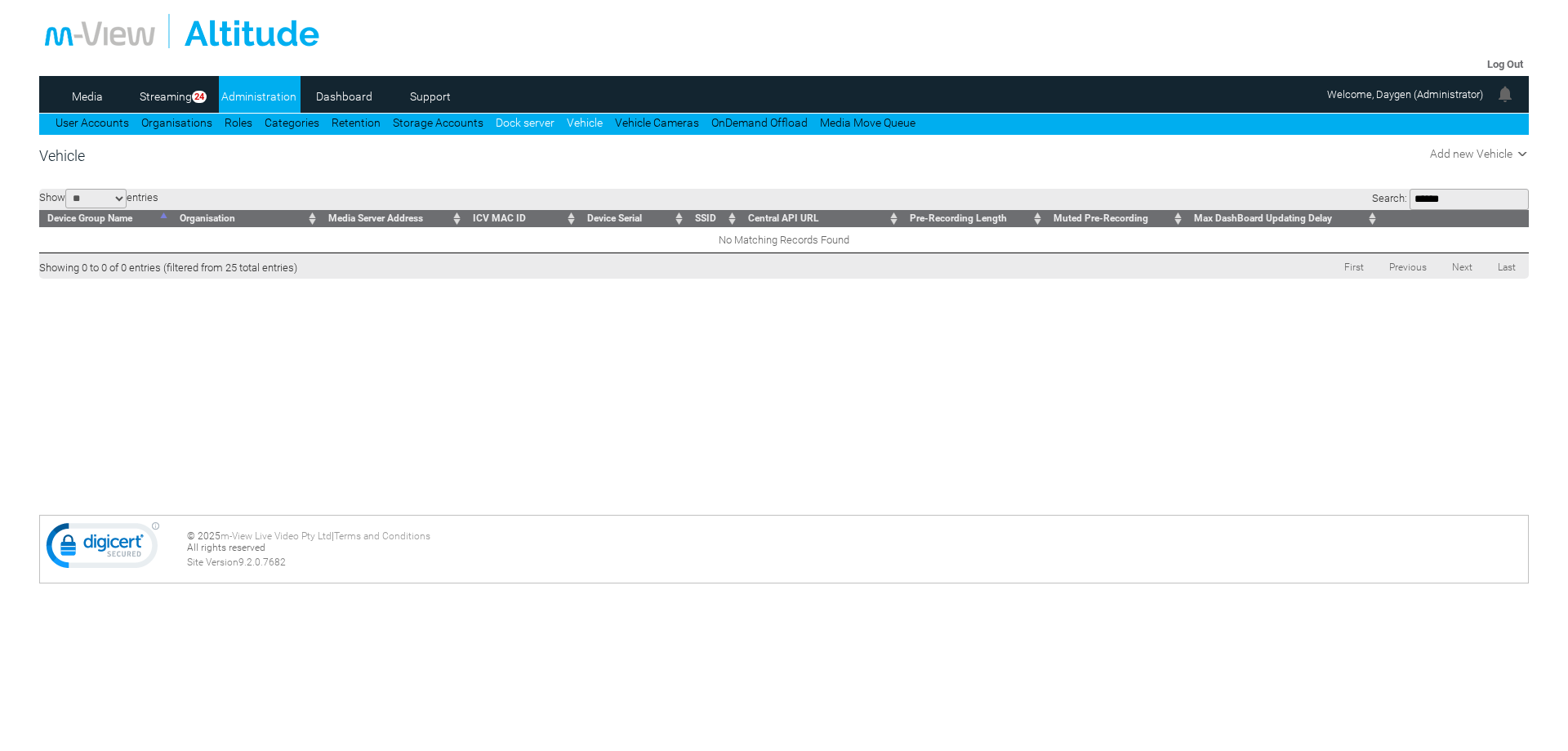
type input "******"
click at [515, 123] on link "Dock server" at bounding box center [525, 122] width 59 height 13
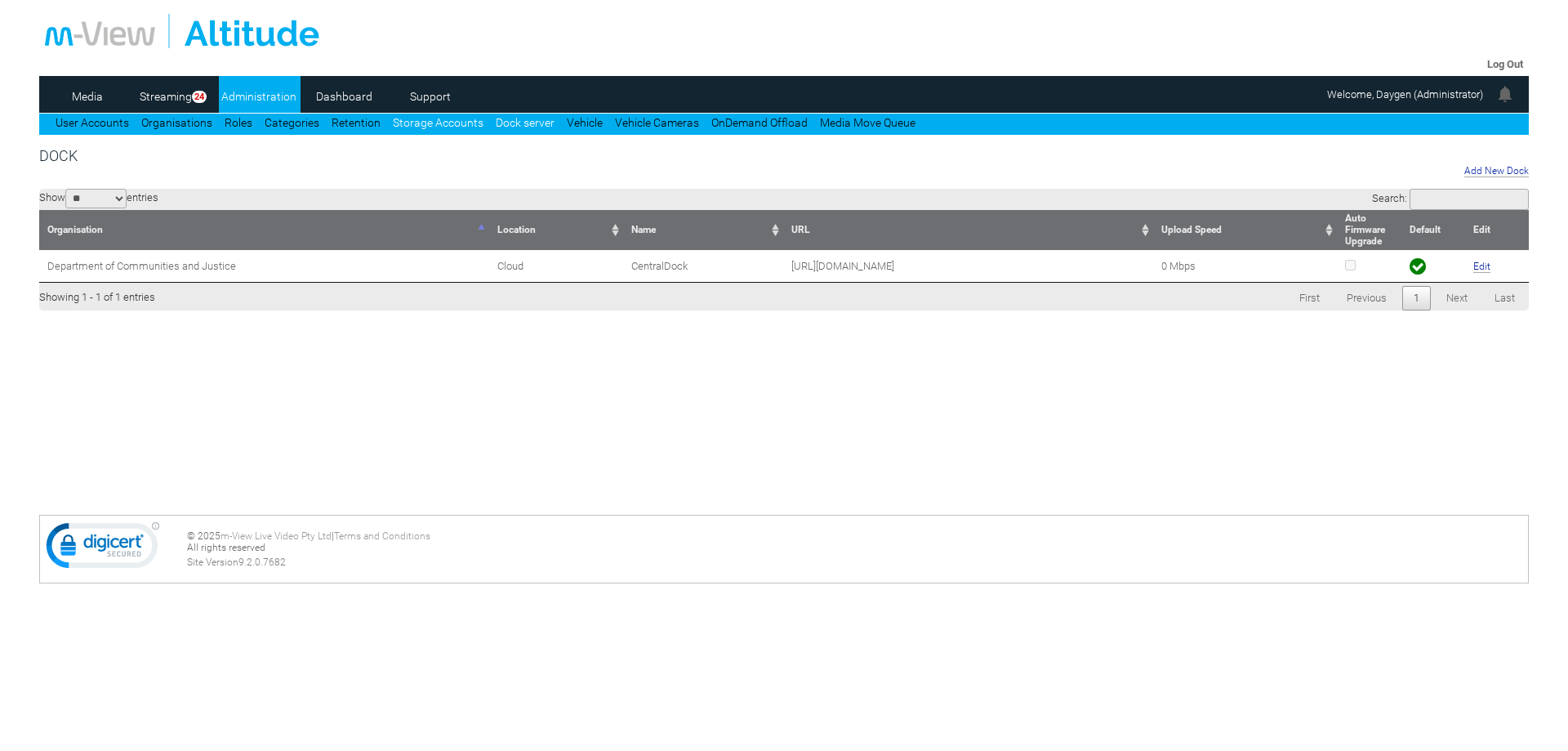
click at [447, 128] on link "Storage Accounts" at bounding box center [437, 122] width 90 height 13
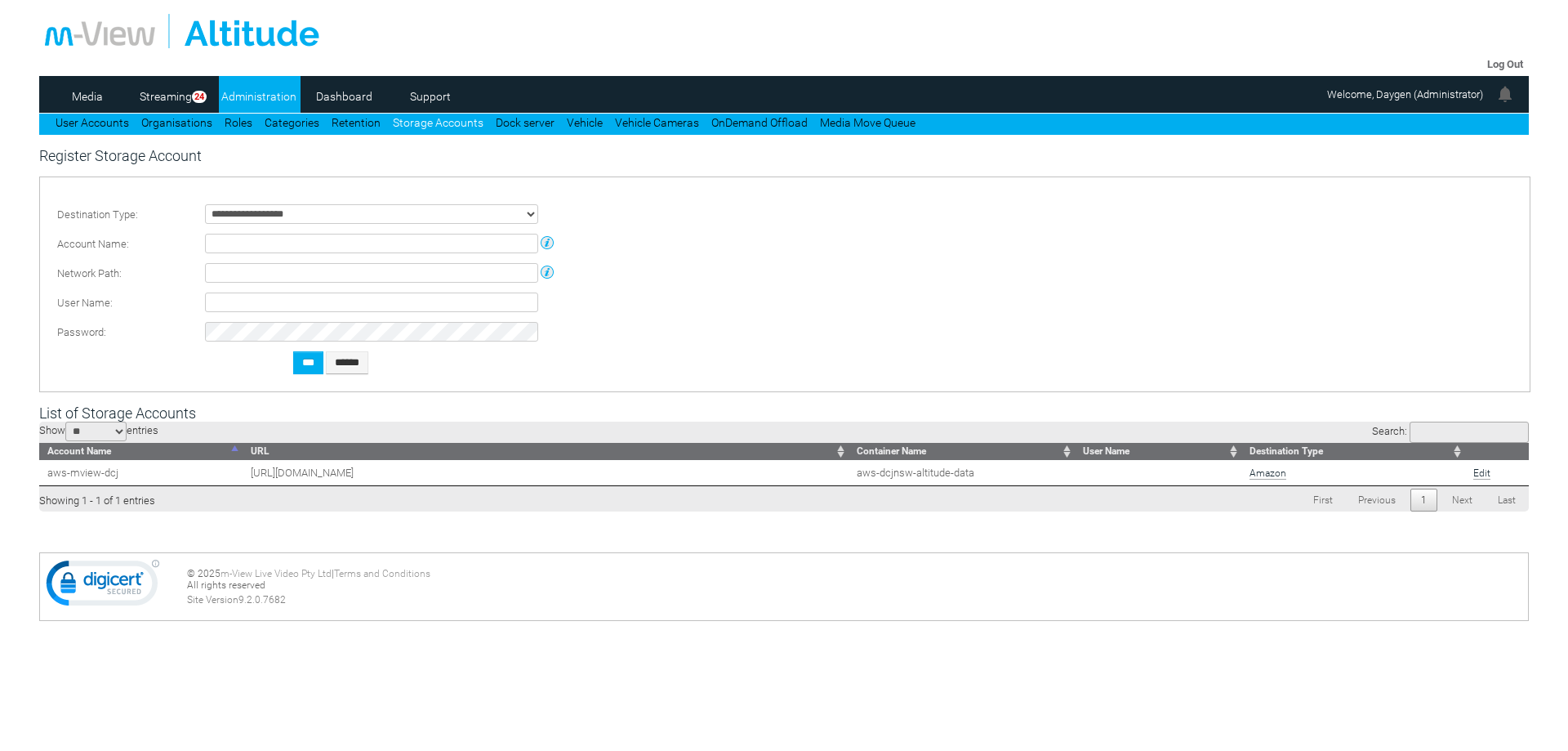
click at [327, 123] on li "Categories" at bounding box center [297, 121] width 67 height 15
click at [314, 123] on link "Categories" at bounding box center [291, 122] width 55 height 13
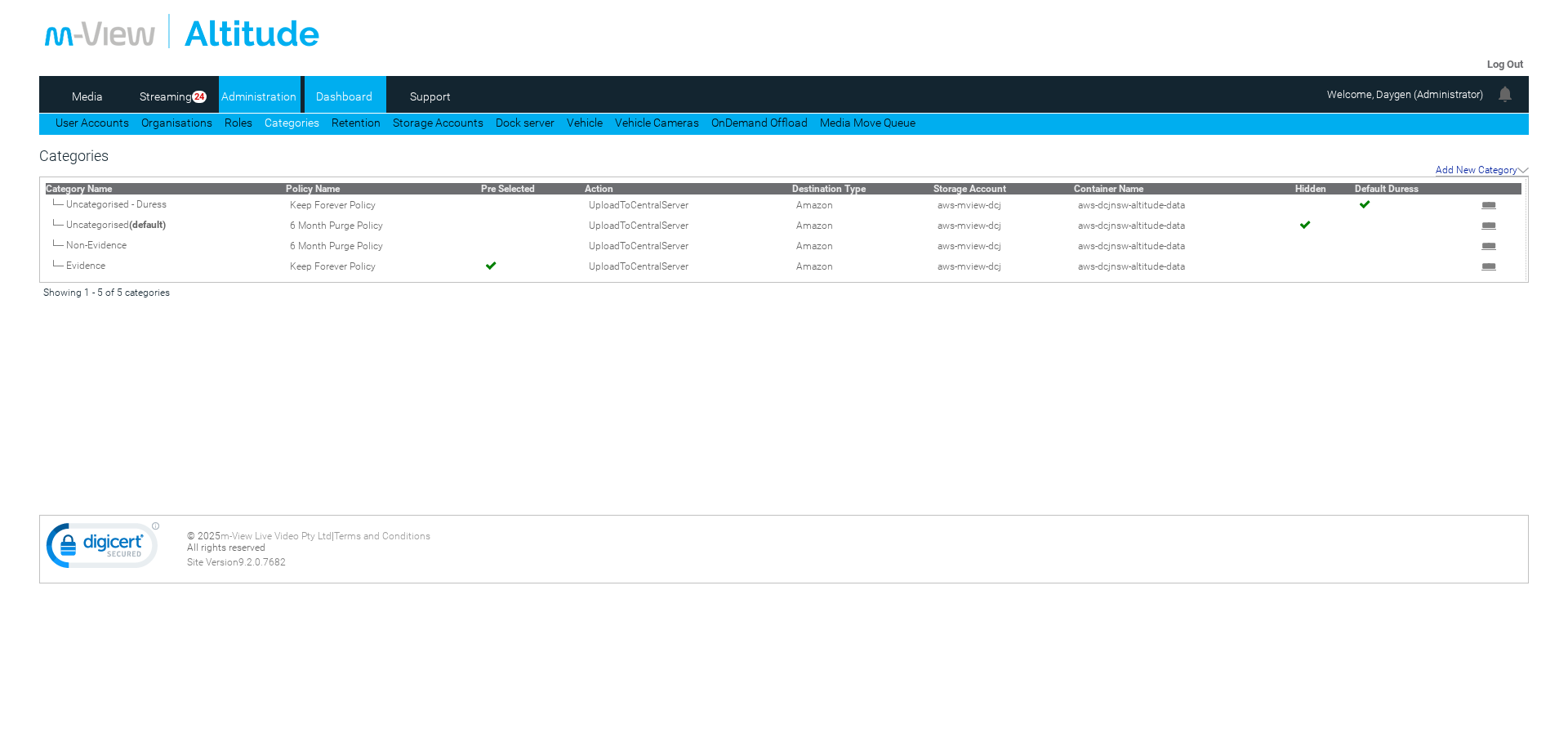
click at [333, 90] on link "Dashboard" at bounding box center [344, 96] width 79 height 24
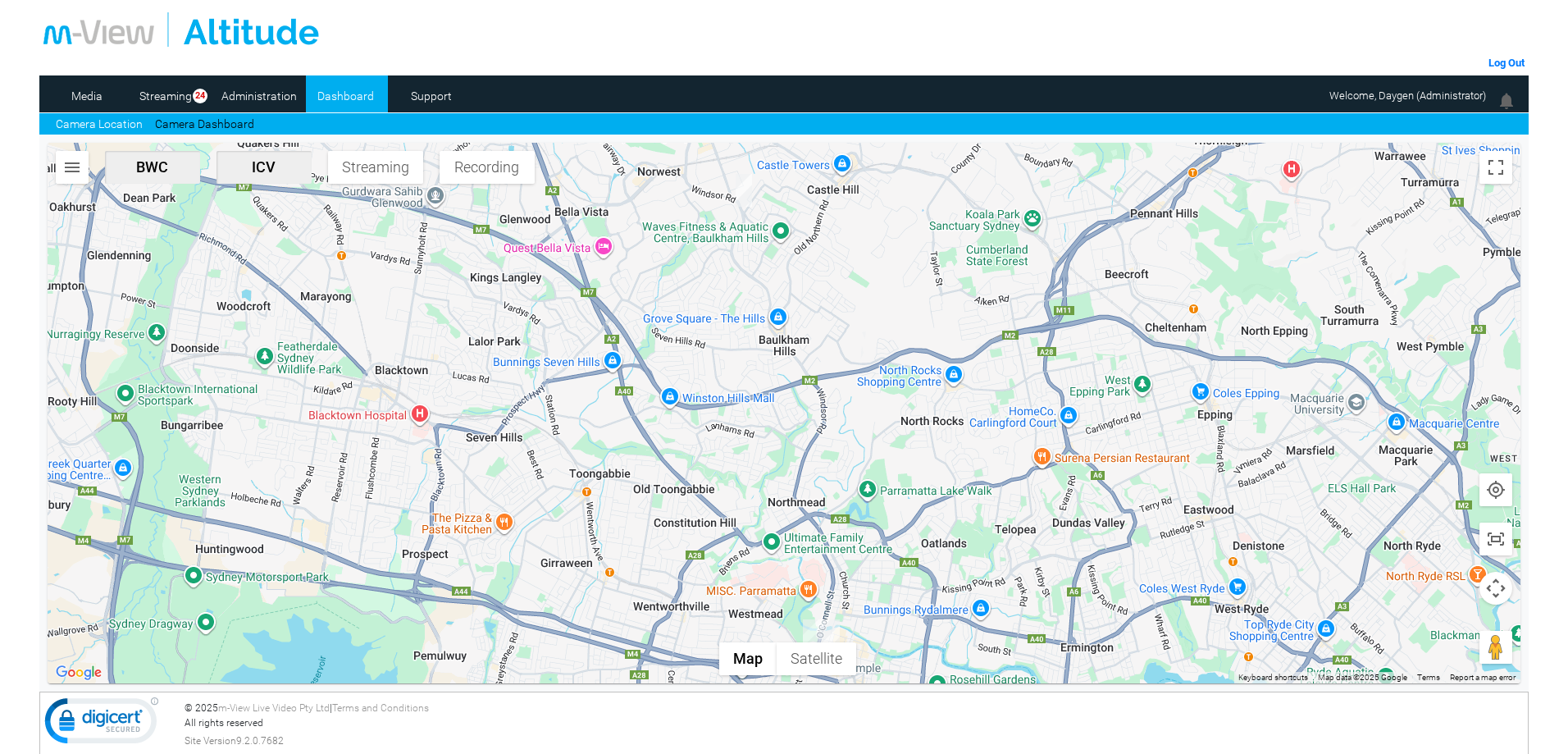
click at [72, 175] on img "button" at bounding box center [72, 167] width 20 height 20
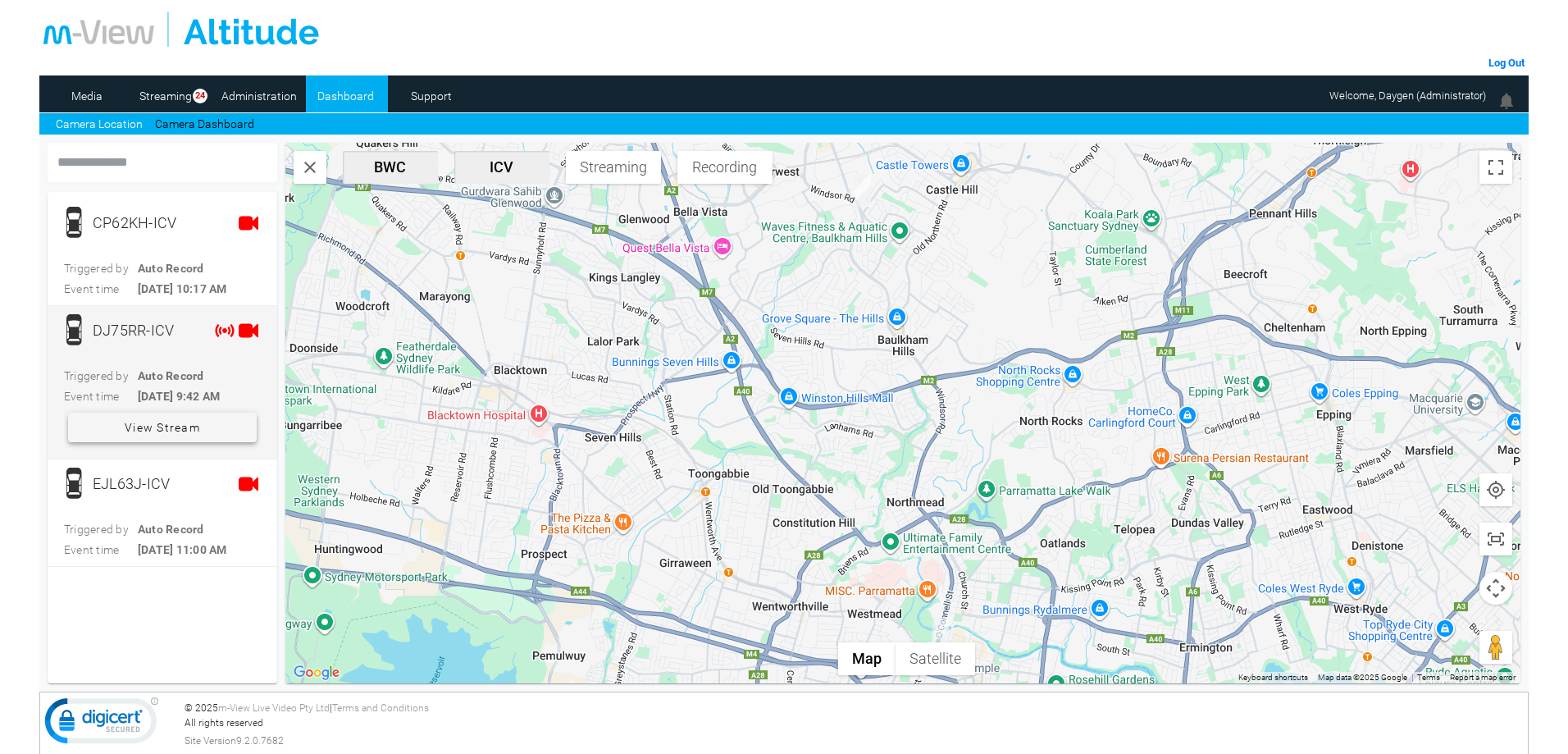
click at [199, 422] on span "View Stream" at bounding box center [163, 426] width 76 height 30
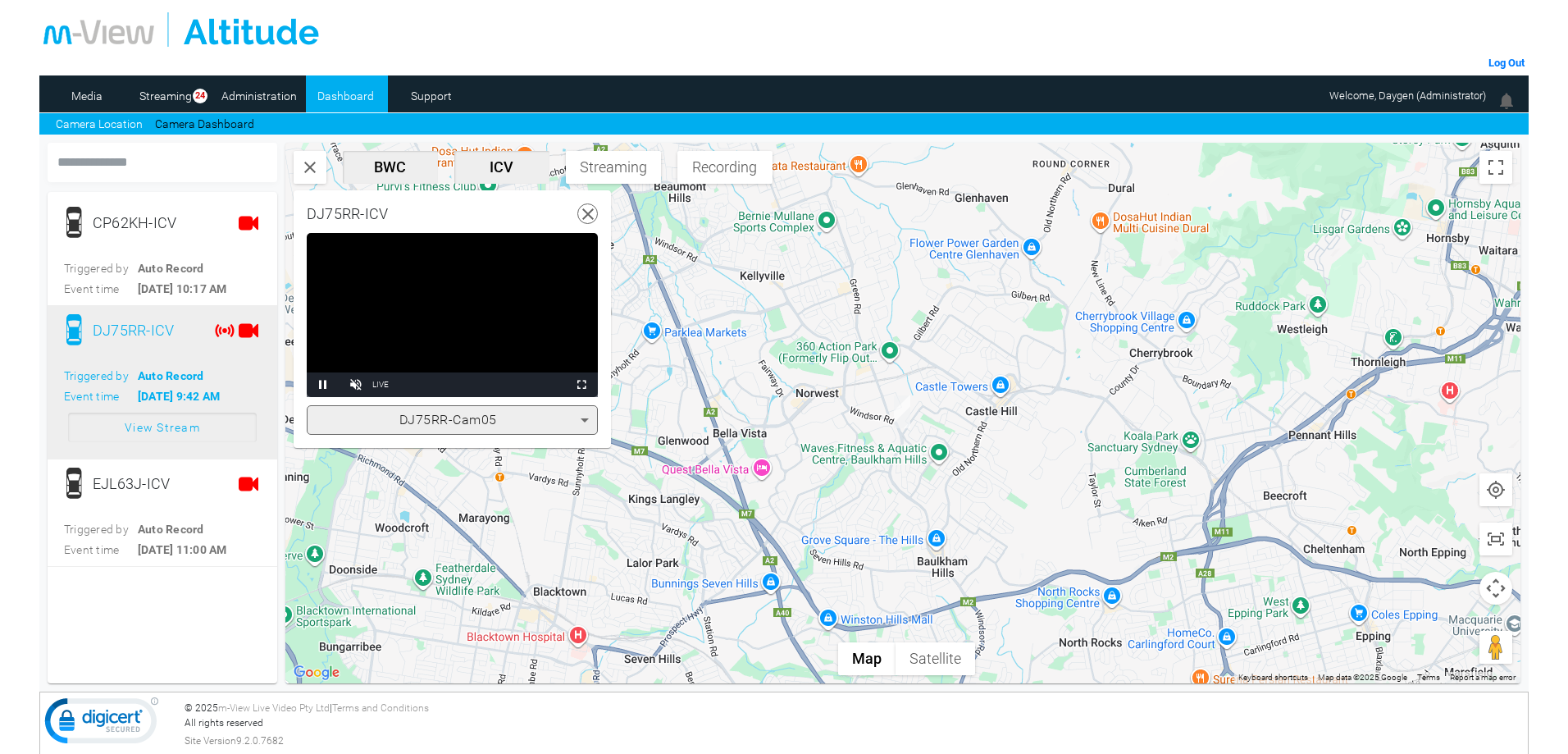
click at [540, 416] on div "DJ75RR-Cam05" at bounding box center [448, 420] width 264 height 20
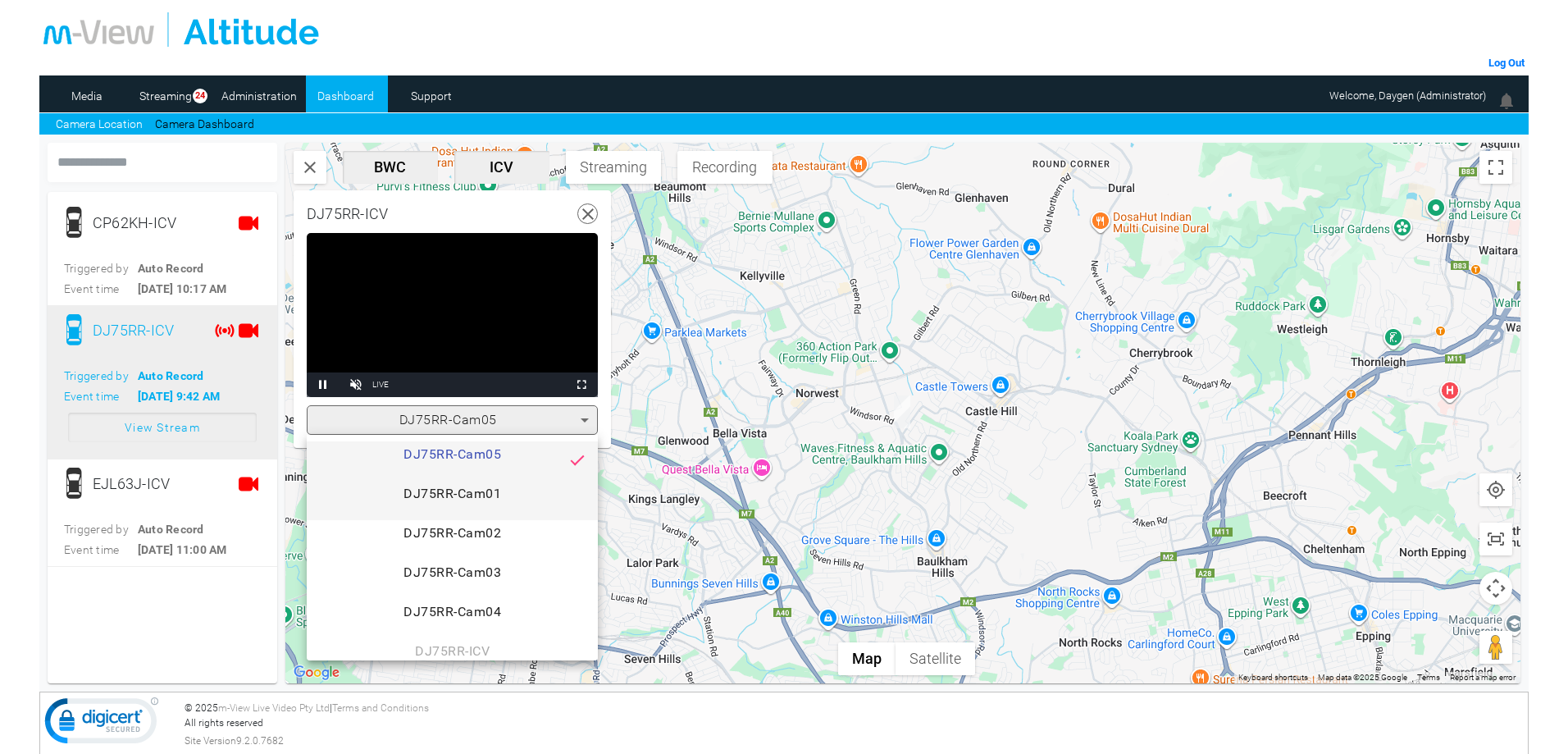
click at [497, 488] on span "DJ75RR-Cam01" at bounding box center [452, 500] width 264 height 32
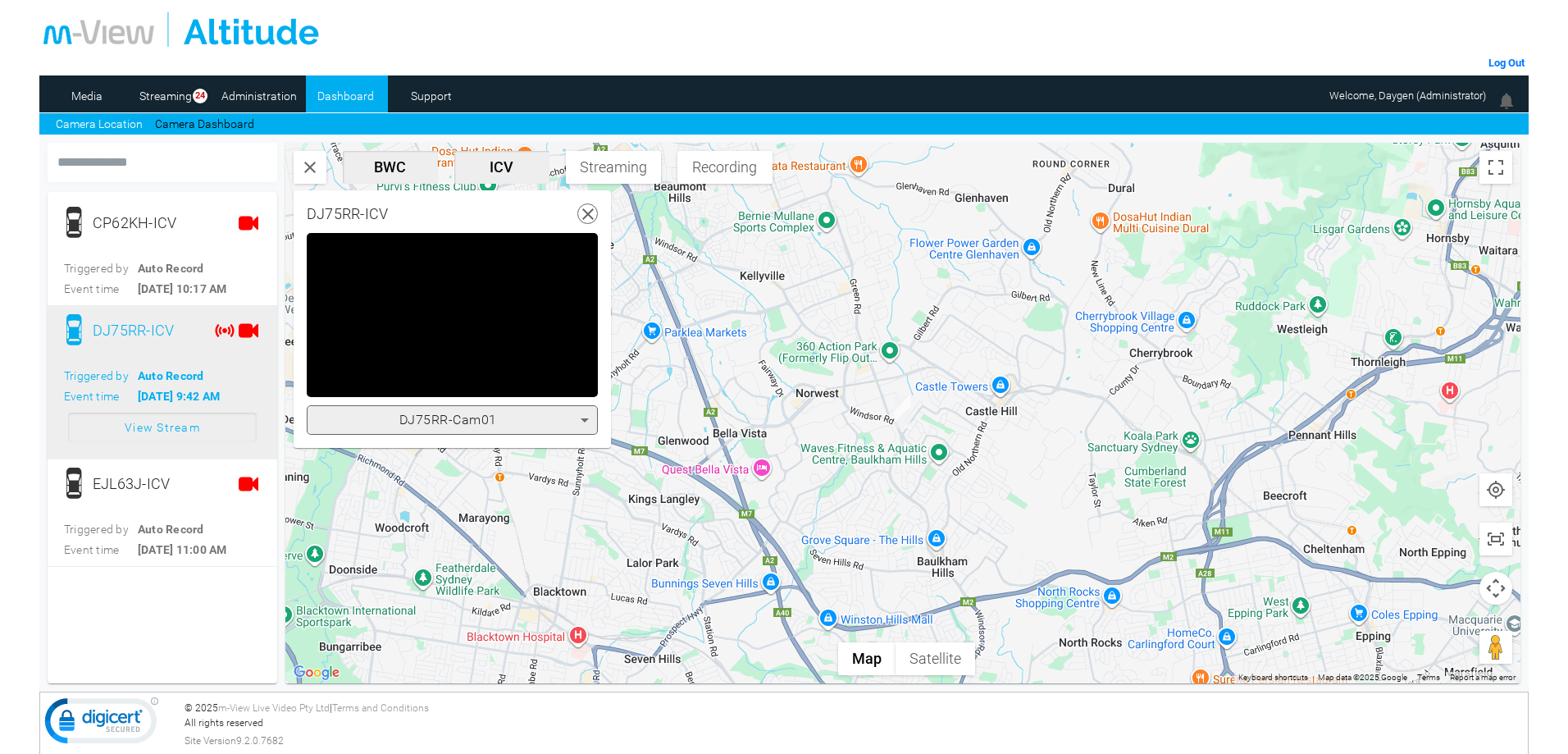
click at [521, 429] on div "DJ75RR-Cam01" at bounding box center [448, 420] width 264 height 20
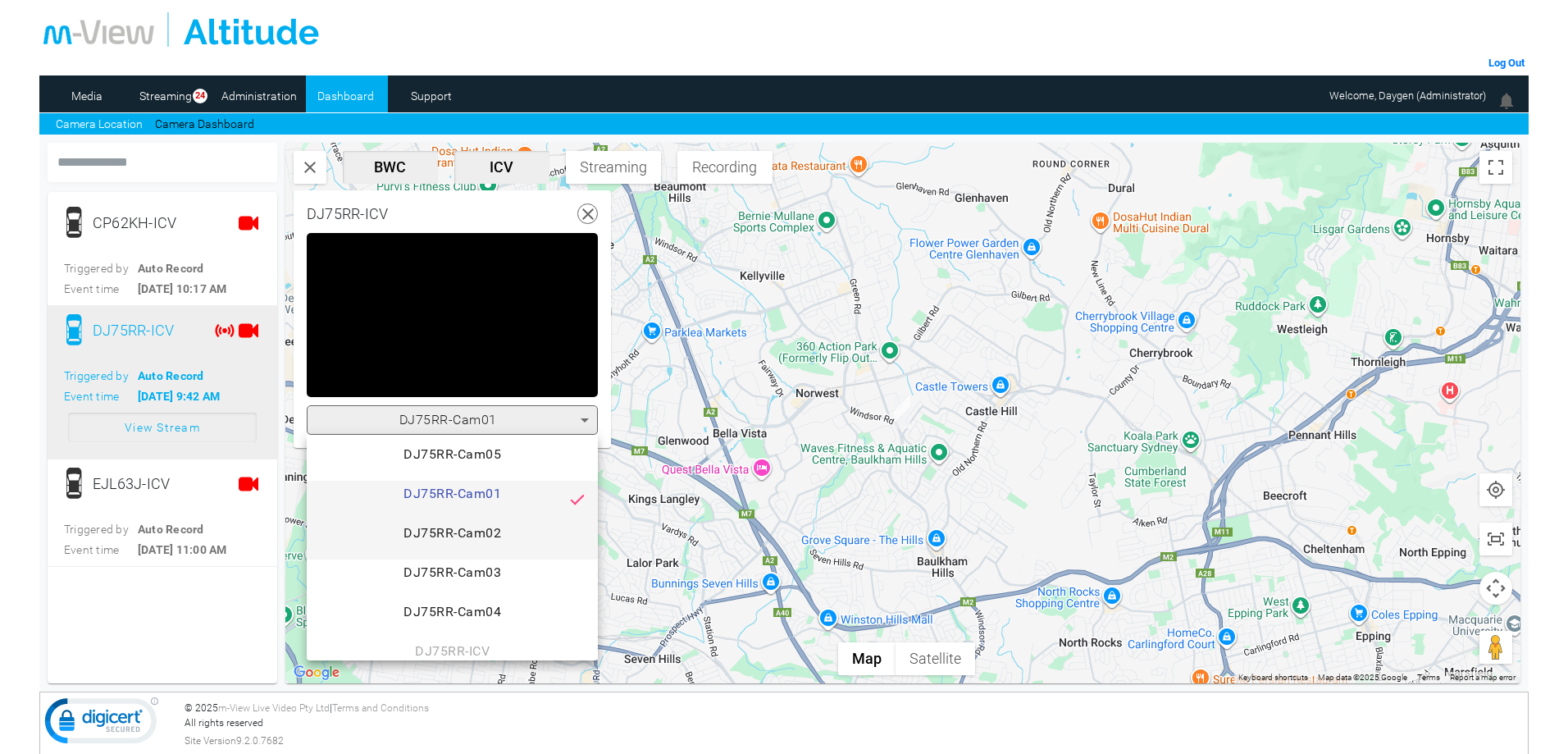
click at [495, 537] on span "DJ75RR-Cam02" at bounding box center [452, 539] width 264 height 32
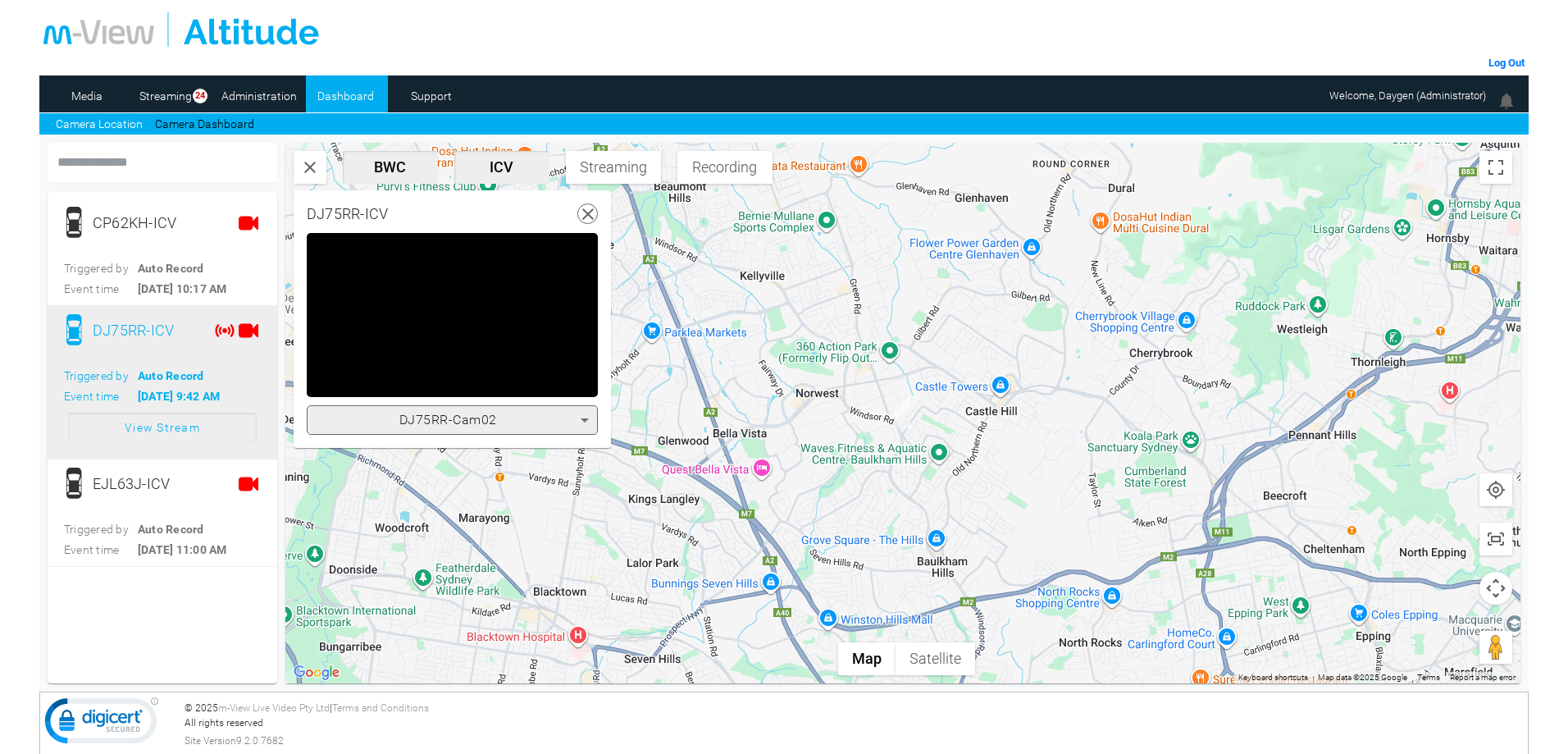
click at [533, 414] on div "DJ75RR-Cam02" at bounding box center [448, 420] width 264 height 20
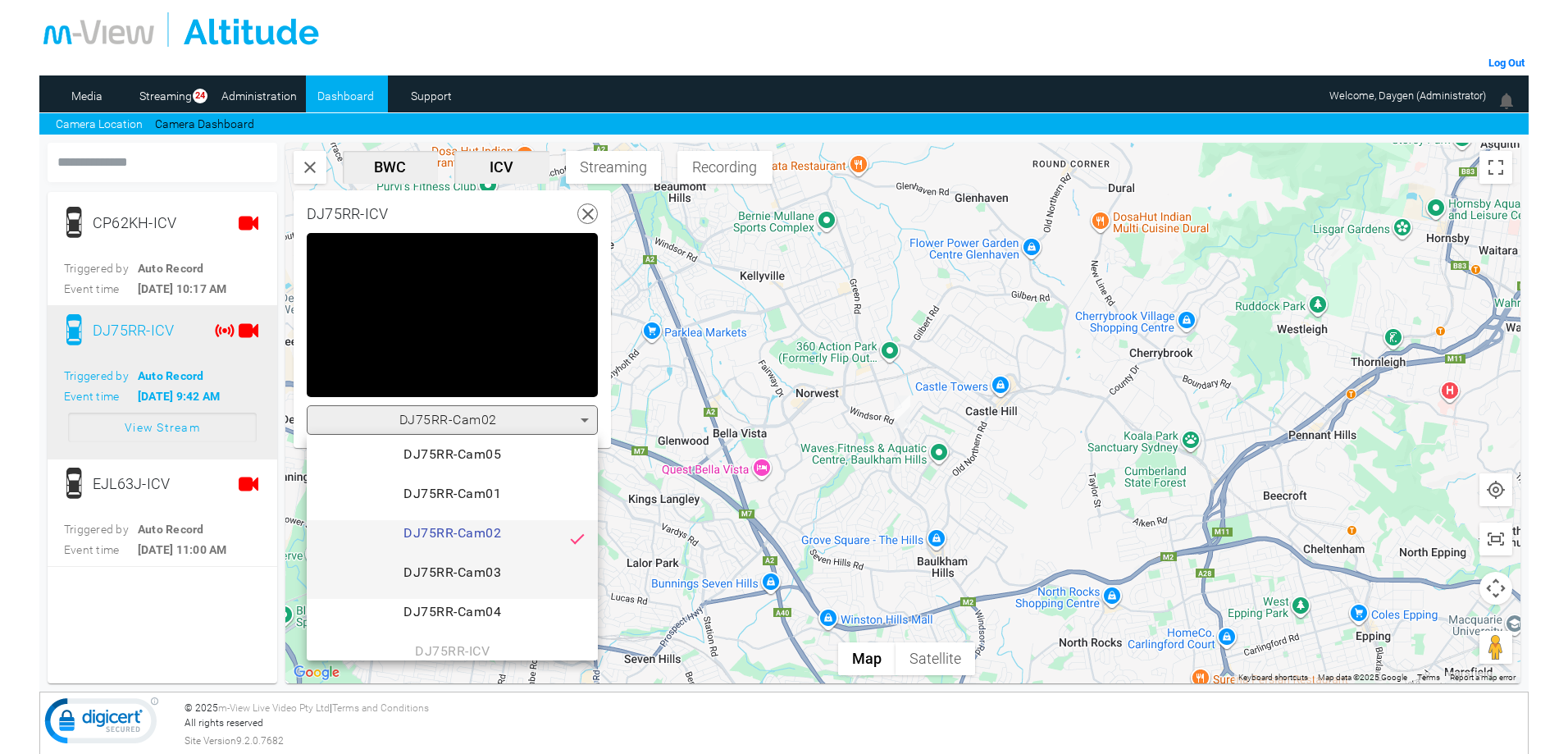
click at [498, 568] on span "DJ75RR-Cam03" at bounding box center [452, 579] width 264 height 32
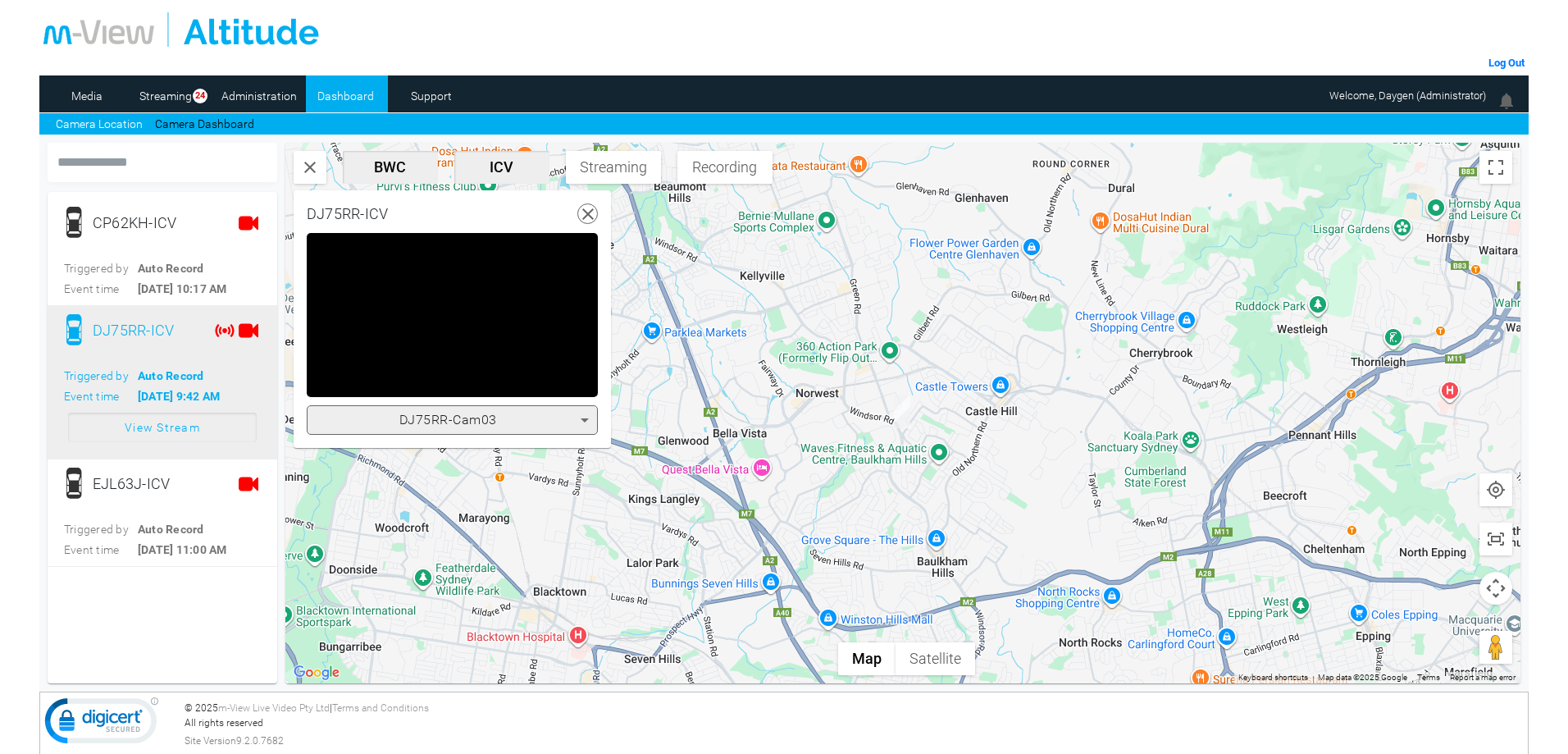
click at [513, 421] on div "DJ75RR-Cam03" at bounding box center [448, 420] width 264 height 20
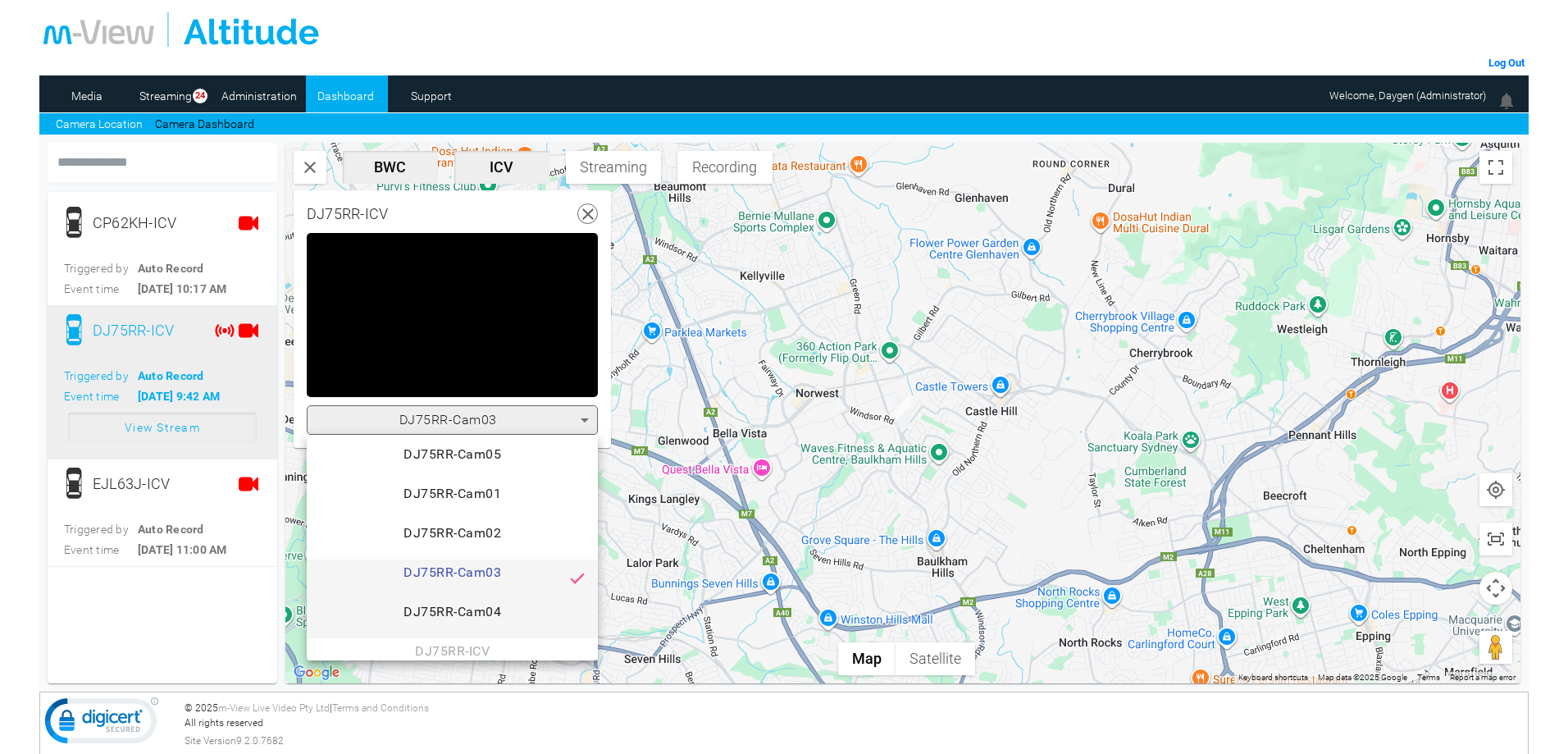
click at [513, 602] on span "DJ75RR-Cam04" at bounding box center [452, 618] width 264 height 32
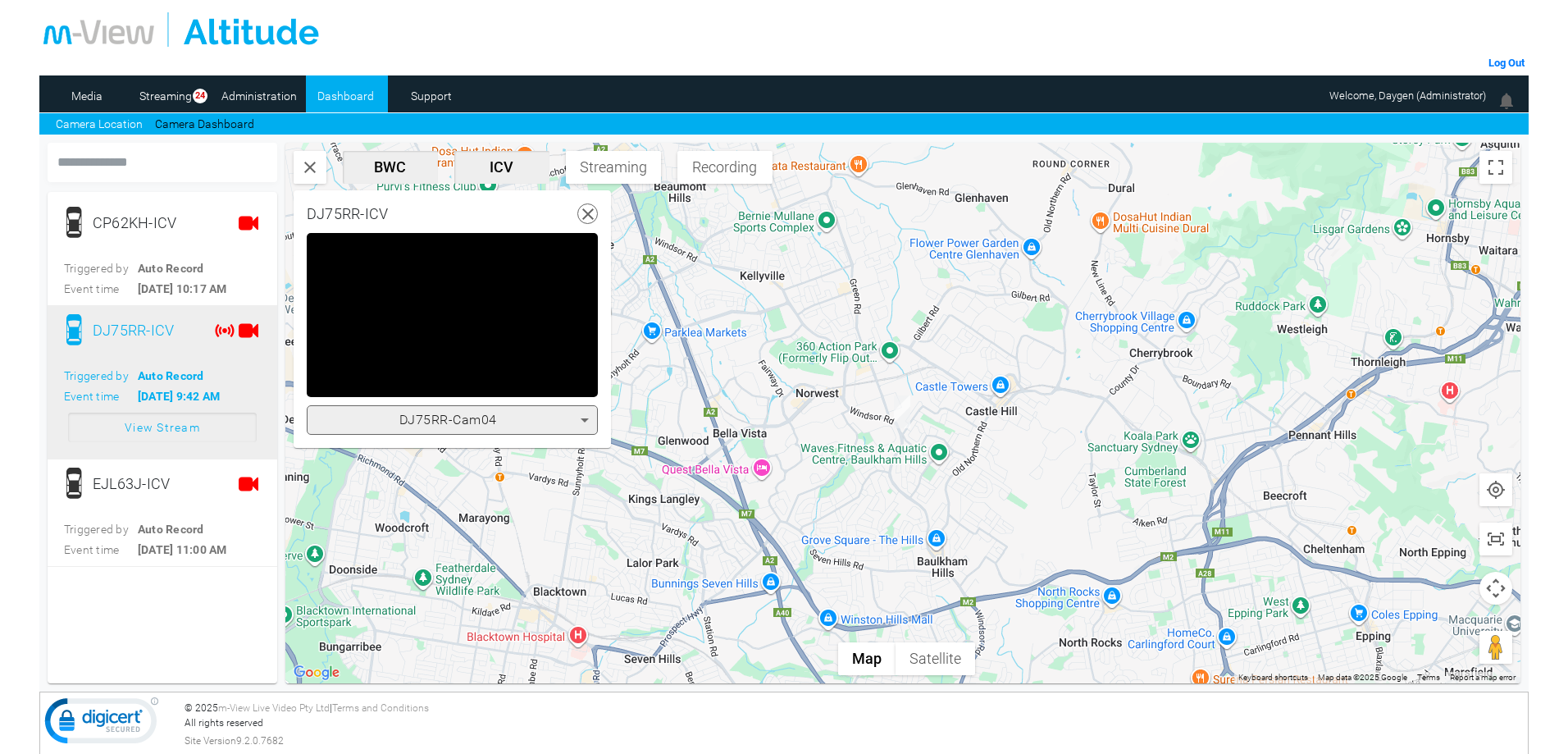
click at [515, 417] on div "DJ75RR-Cam04" at bounding box center [448, 420] width 264 height 20
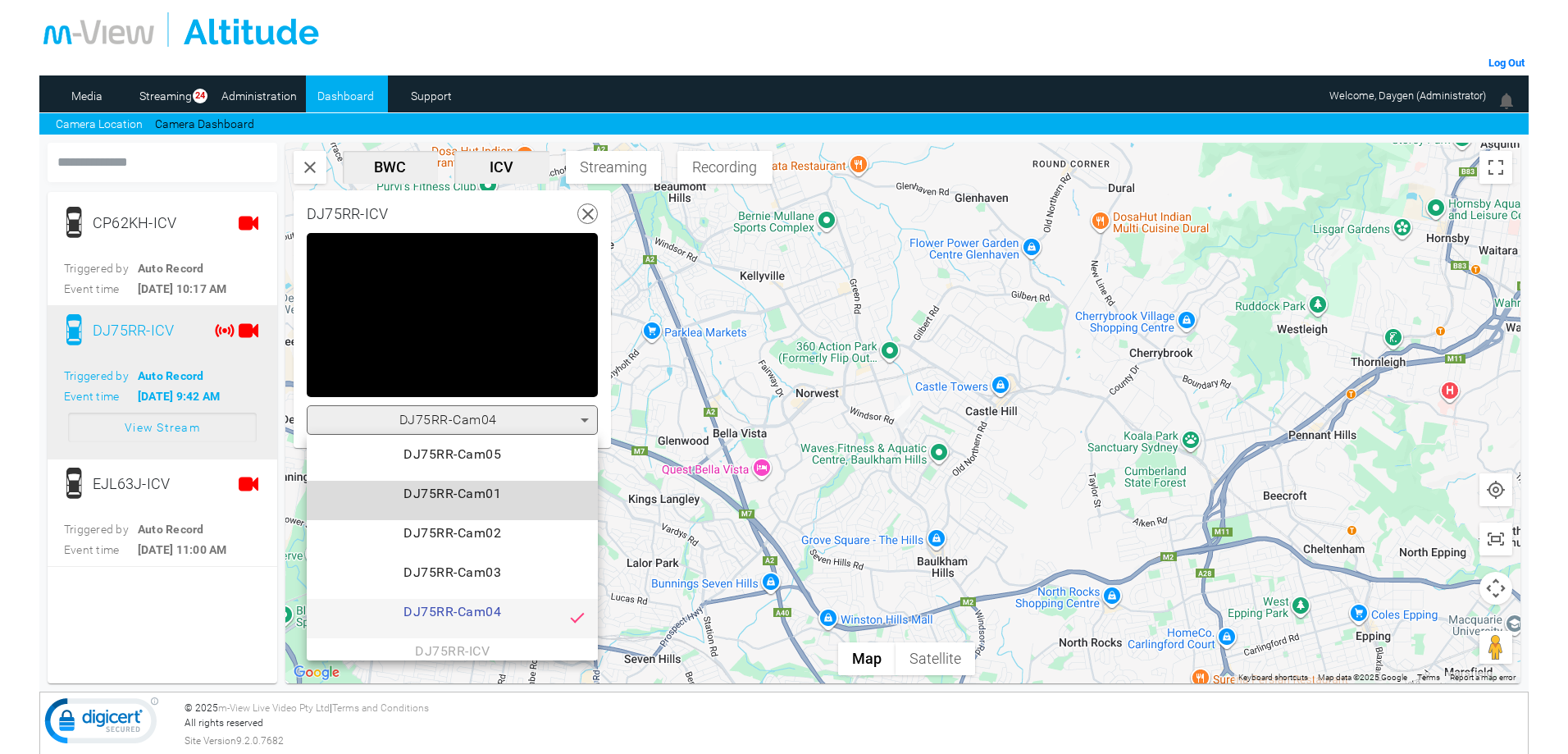
click at [497, 495] on span "DJ75RR-Cam01" at bounding box center [452, 500] width 264 height 32
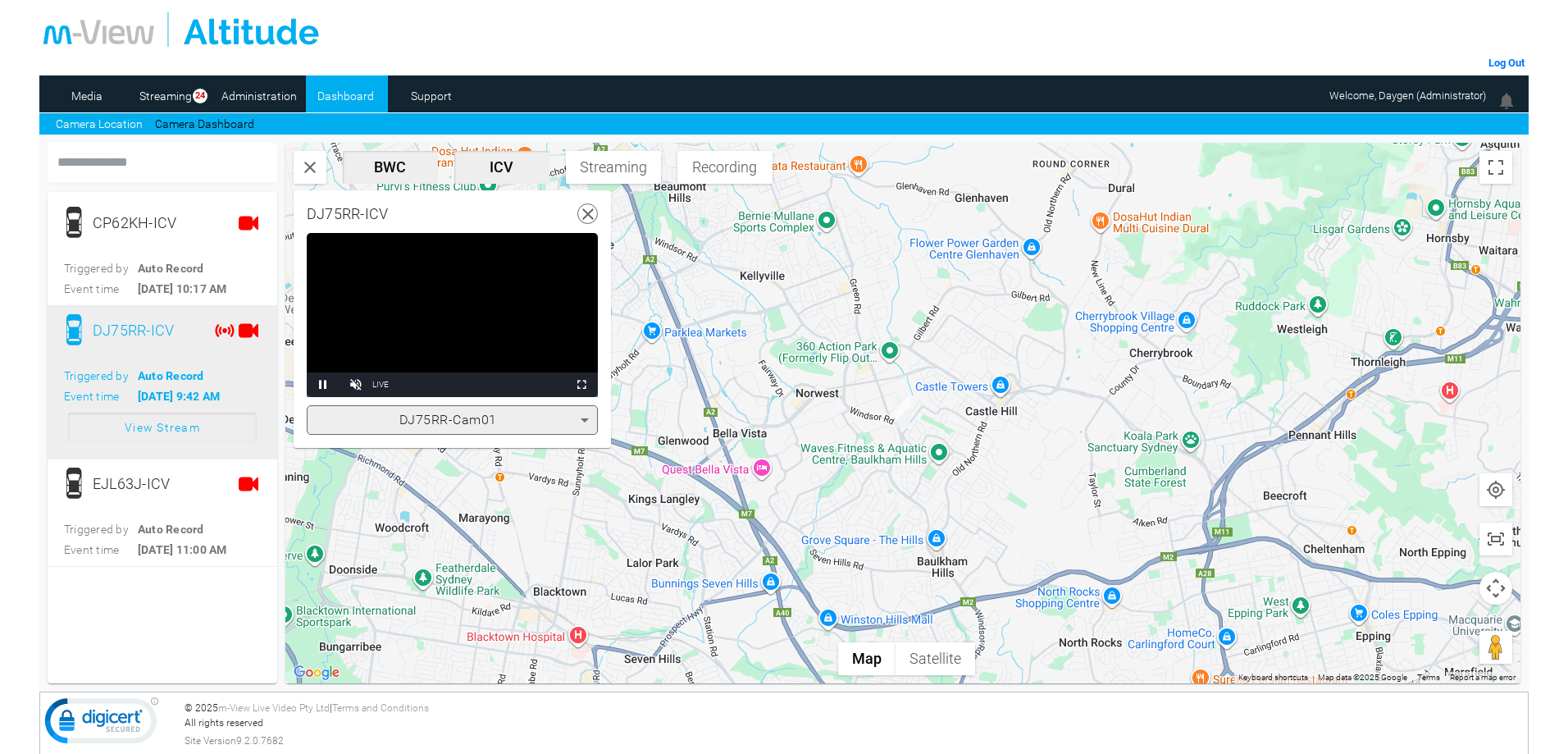
click at [462, 417] on span "DJ75RR-Cam01" at bounding box center [448, 419] width 97 height 15
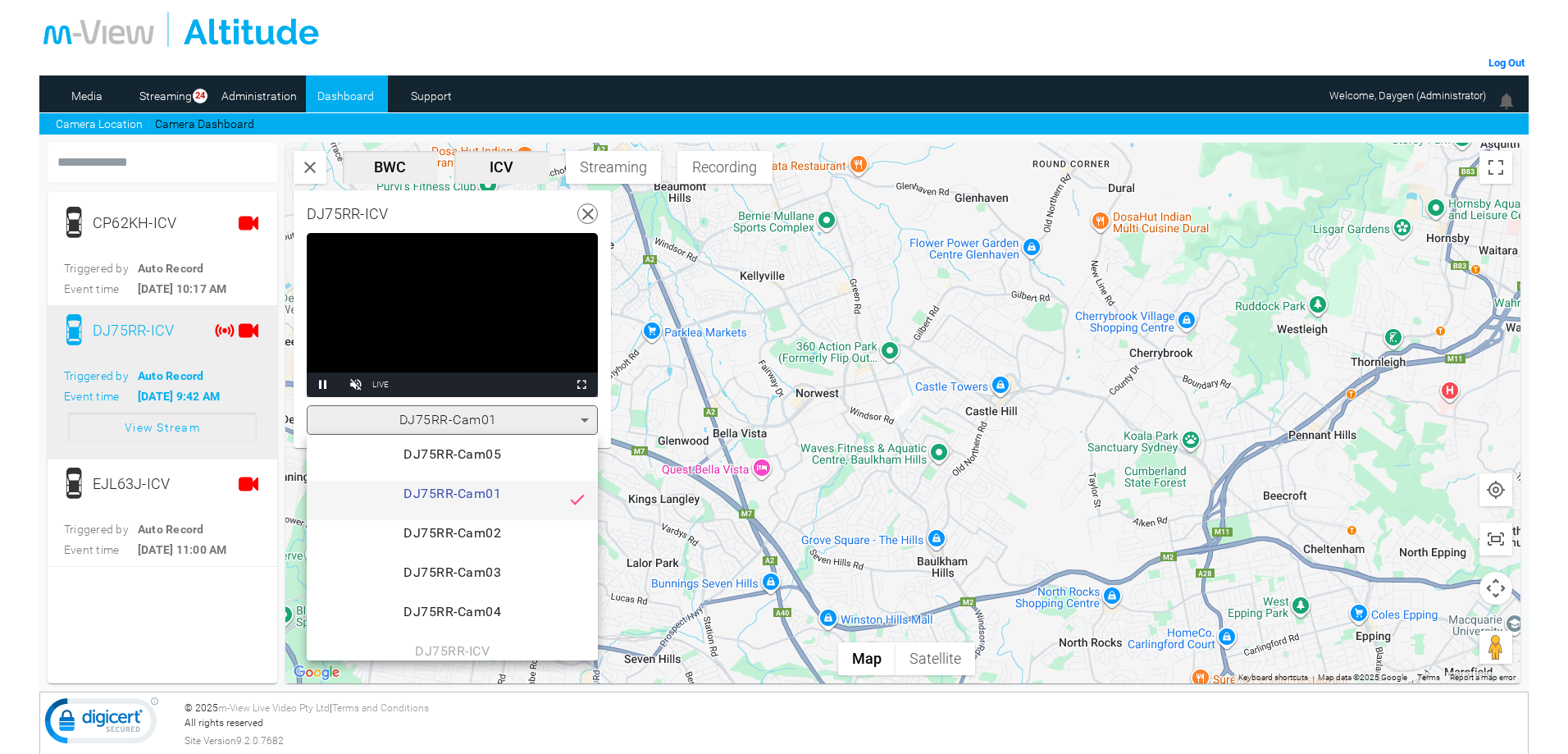
click at [463, 420] on div at bounding box center [784, 377] width 1568 height 754
